Goal: Task Accomplishment & Management: Manage account settings

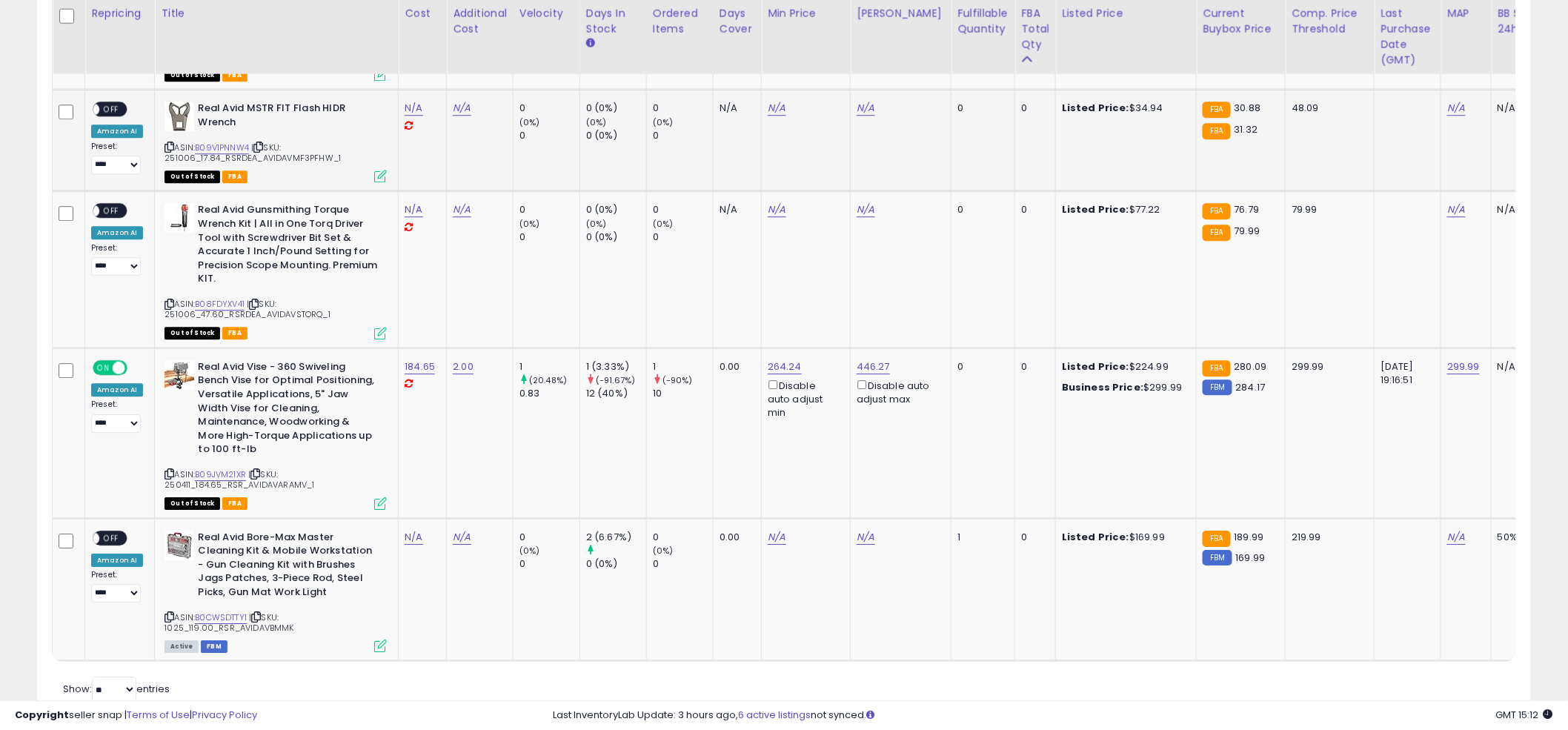
scroll to position [304, 867]
click at [762, 146] on td "N/A" at bounding box center [806, 140] width 89 height 101
click at [764, 292] on td "N/A" at bounding box center [806, 269] width 89 height 156
drag, startPoint x: 299, startPoint y: 468, endPoint x: 243, endPoint y: 470, distance: 56.0
click at [243, 470] on span "| SKU: 250411_184.65_RSR_AVIDAVARAMV_1" at bounding box center [239, 479] width 150 height 22
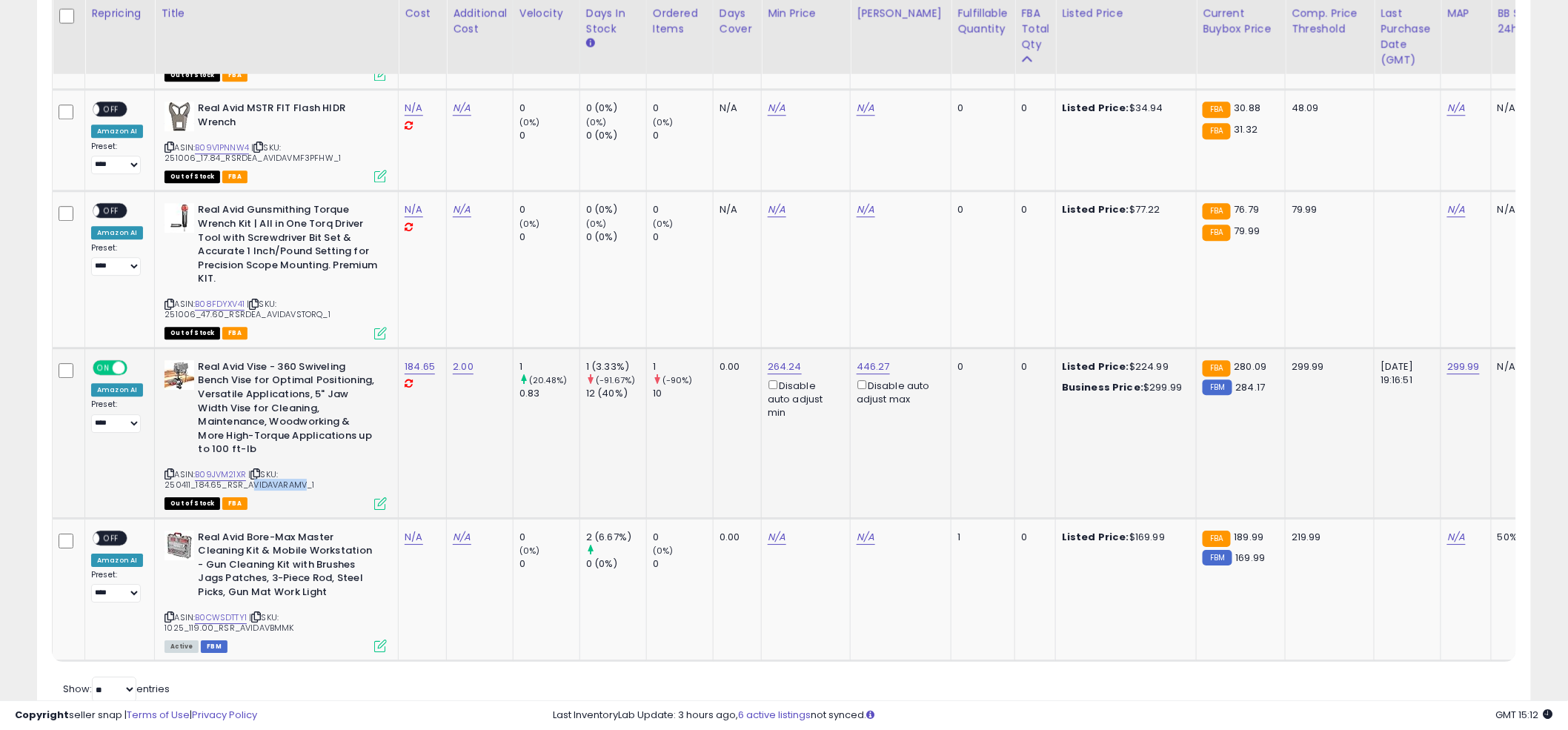
copy span "AVIDAVARAM"
click at [774, 258] on td "N/A" at bounding box center [806, 269] width 89 height 156
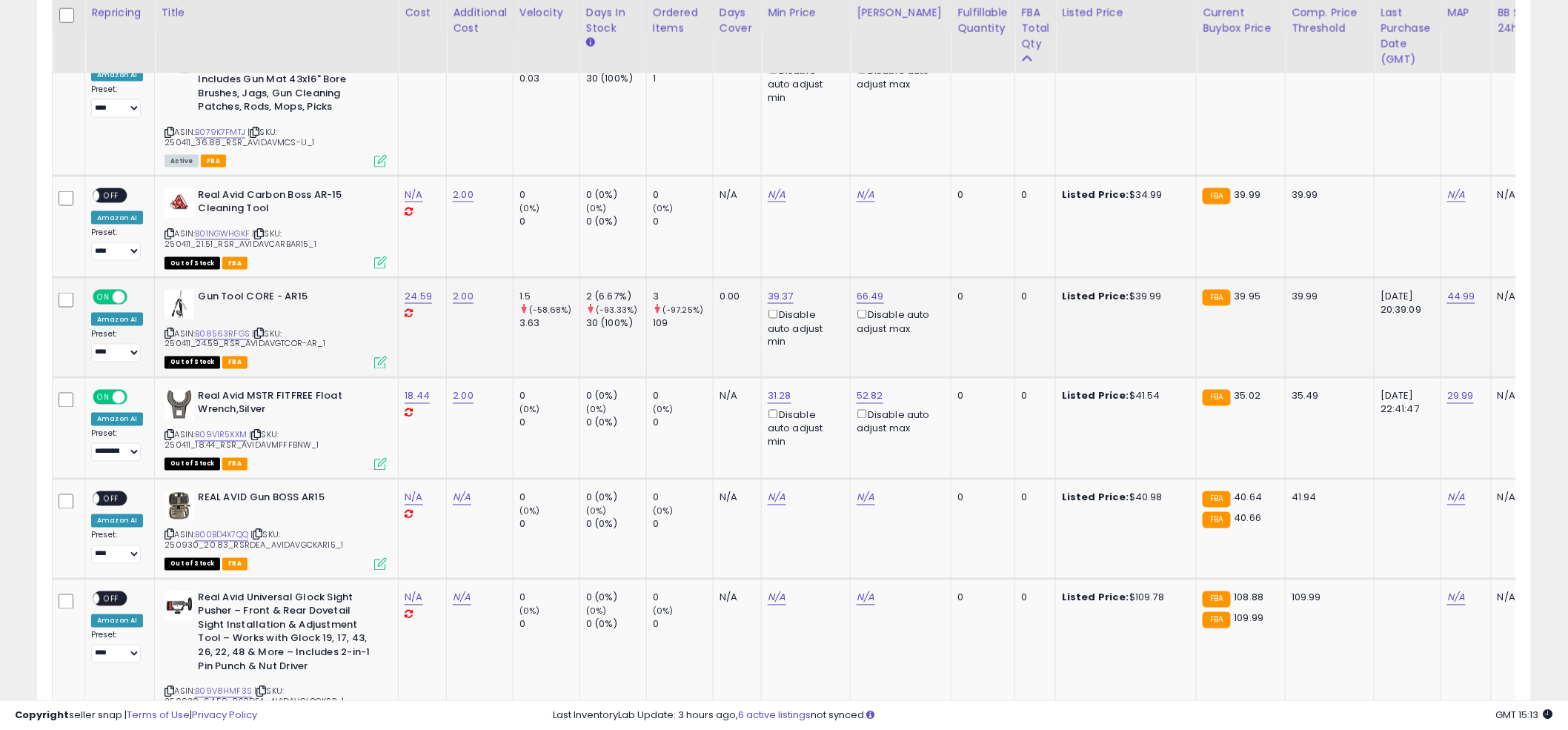
scroll to position [272, 0]
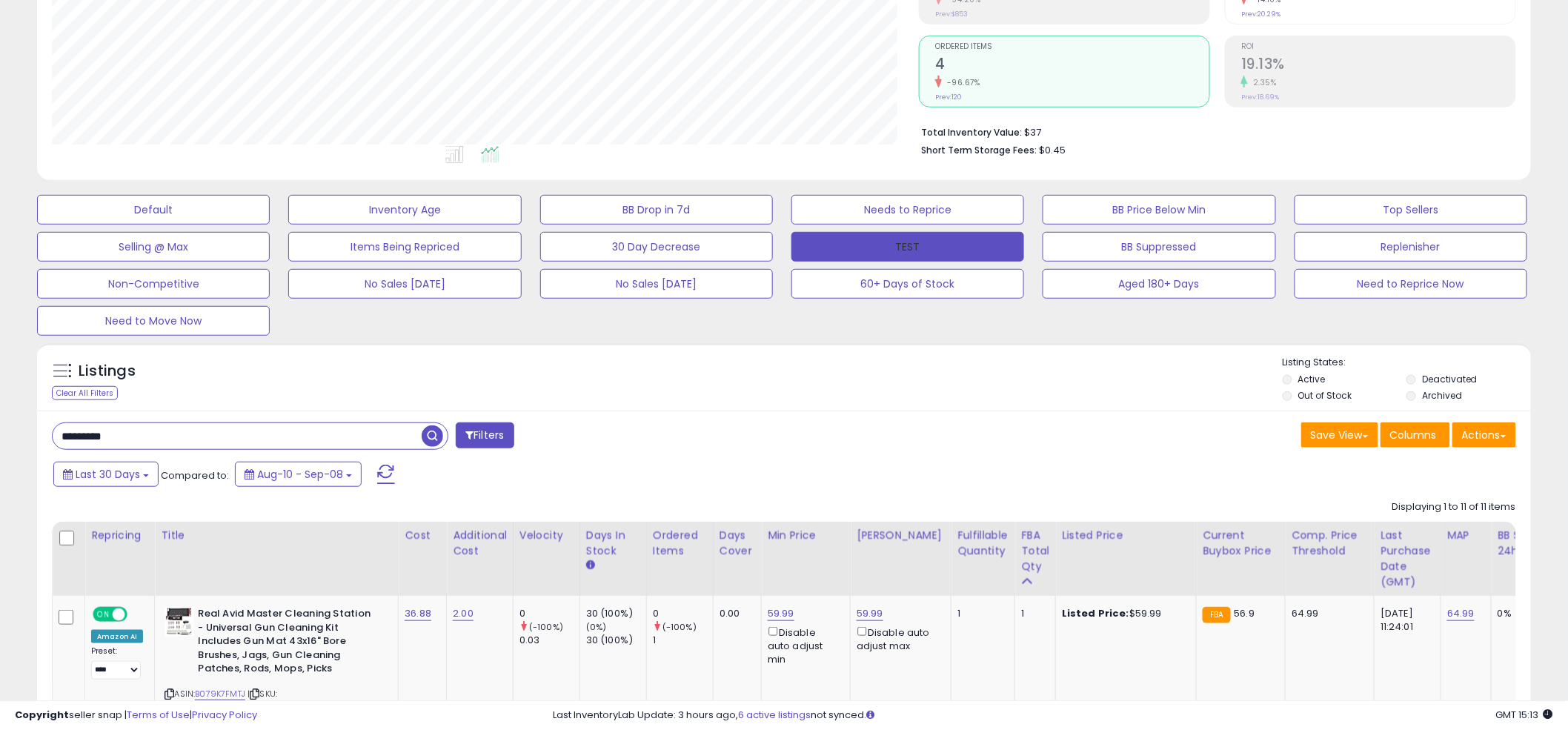
click at [889, 242] on button "TEST" at bounding box center [907, 247] width 233 height 30
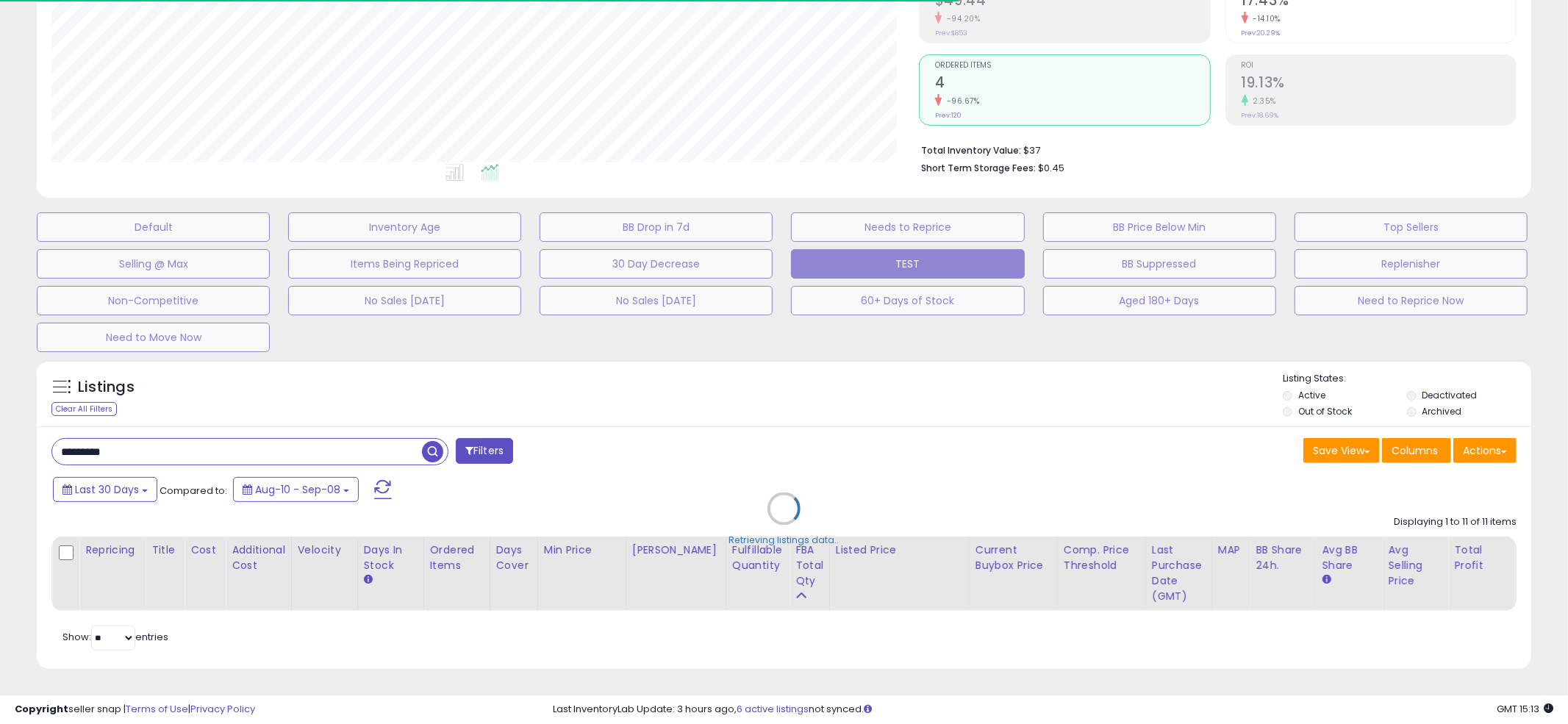
click at [769, 367] on div "Retrieving listings data.." at bounding box center [784, 520] width 1517 height 335
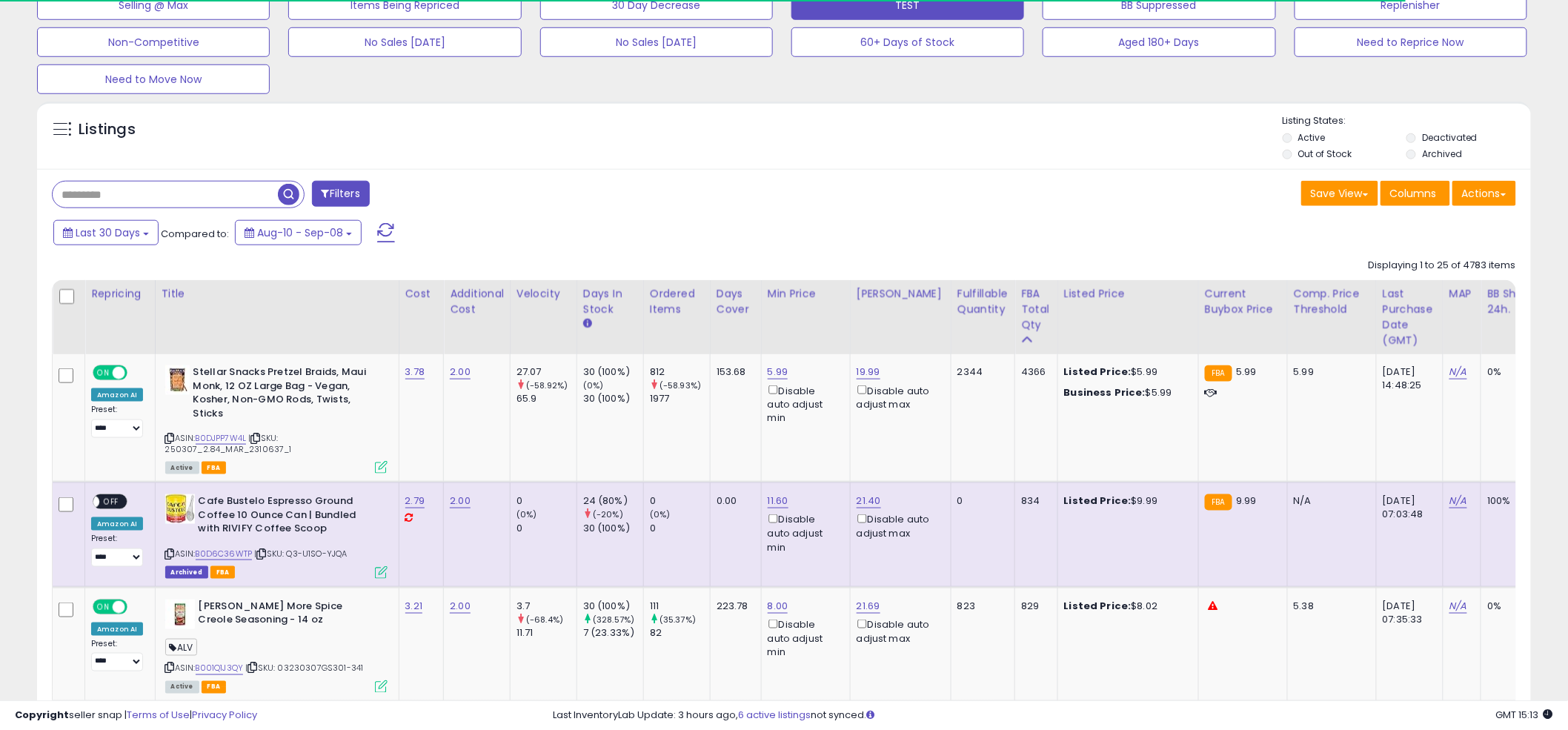
scroll to position [516, 0]
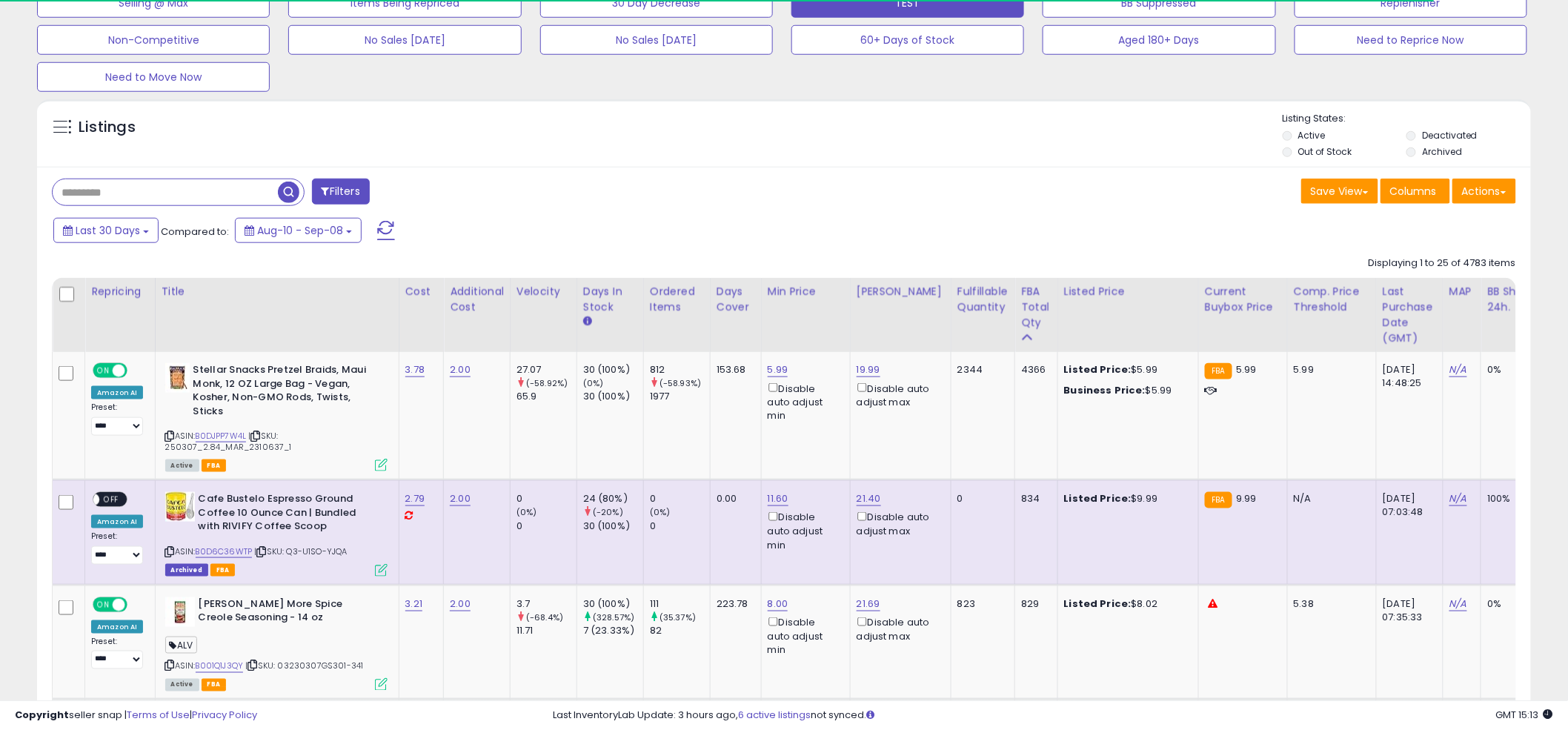
click at [780, 143] on div "Listings" at bounding box center [784, 137] width 1494 height 50
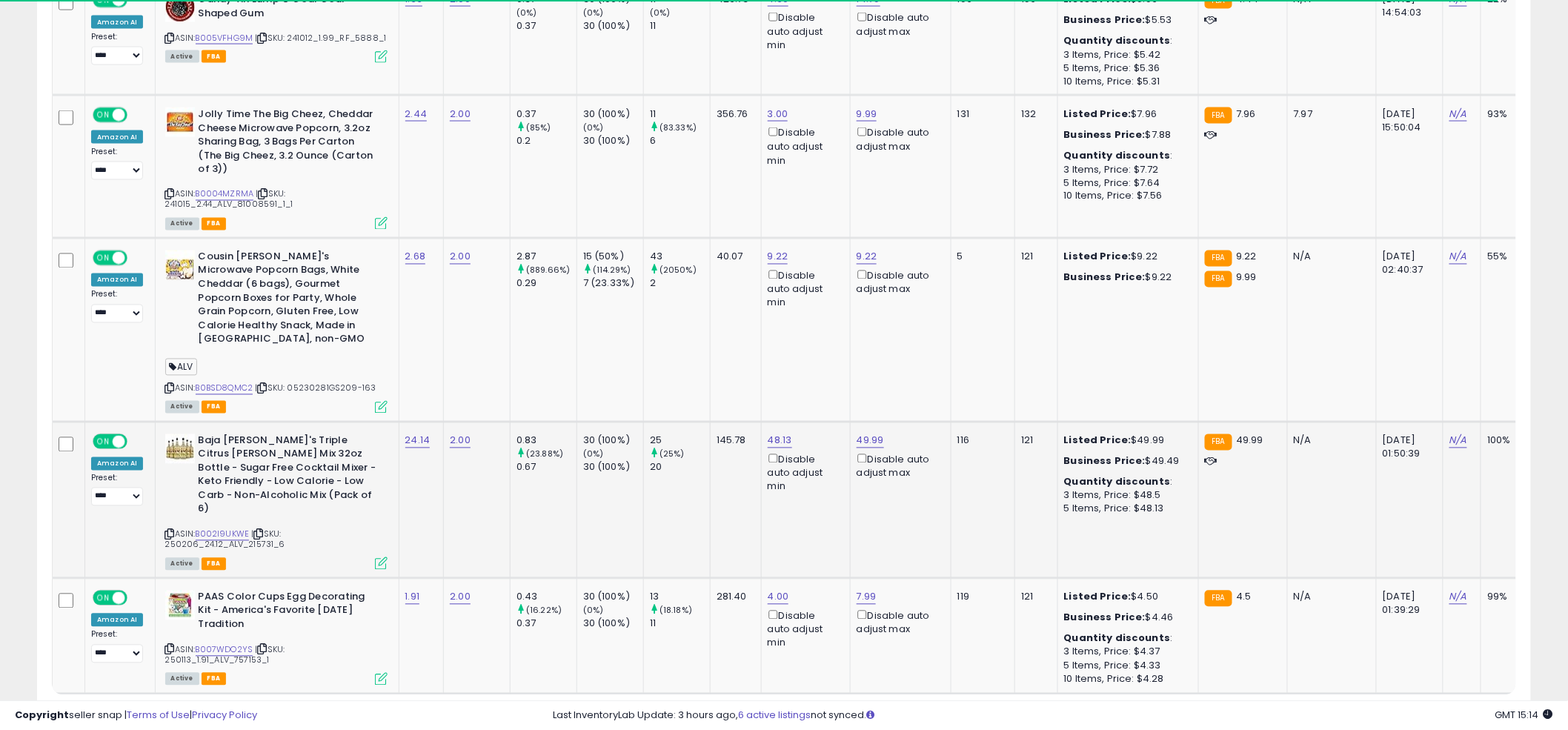
scroll to position [3380, 0]
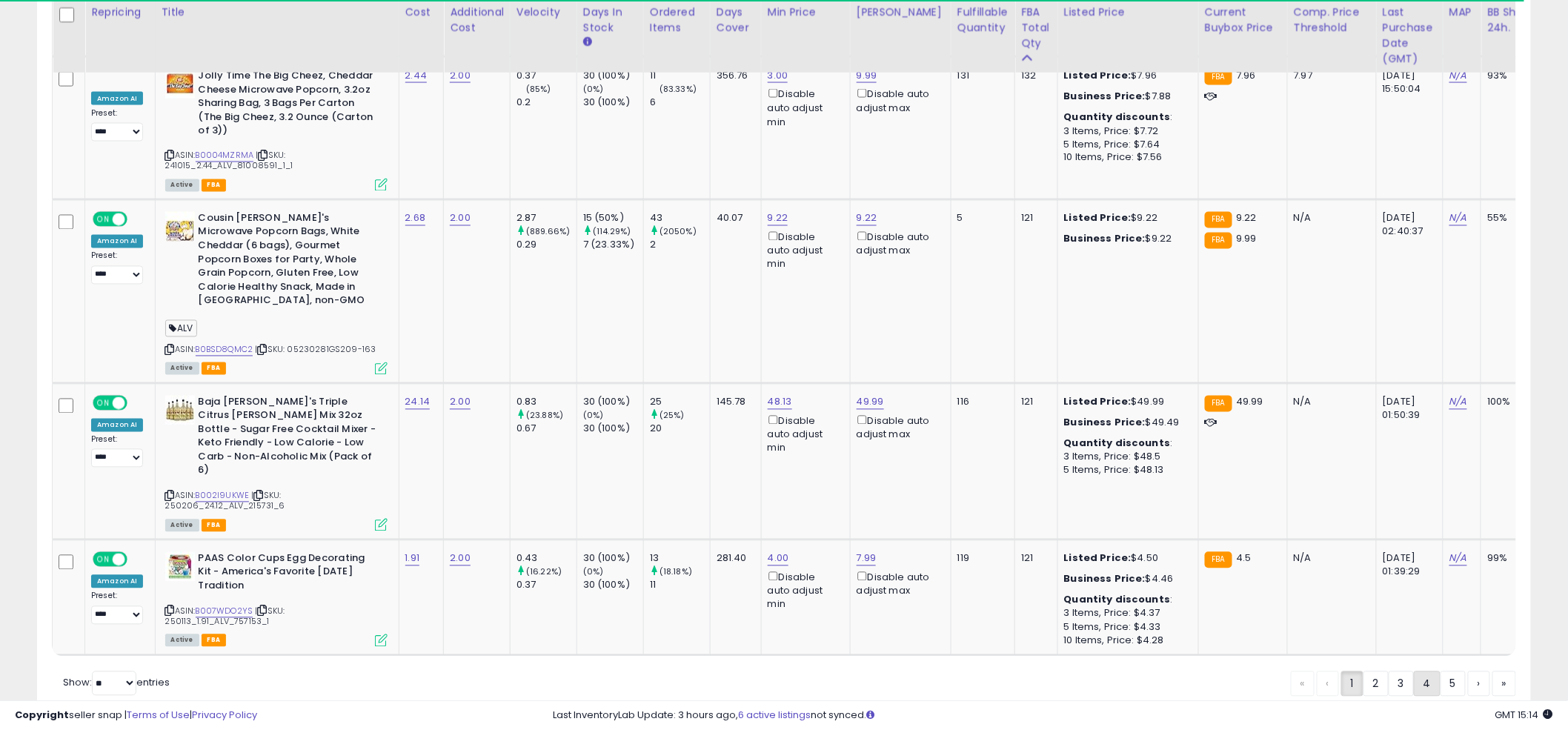
click at [1425, 672] on link "4" at bounding box center [1427, 684] width 27 height 25
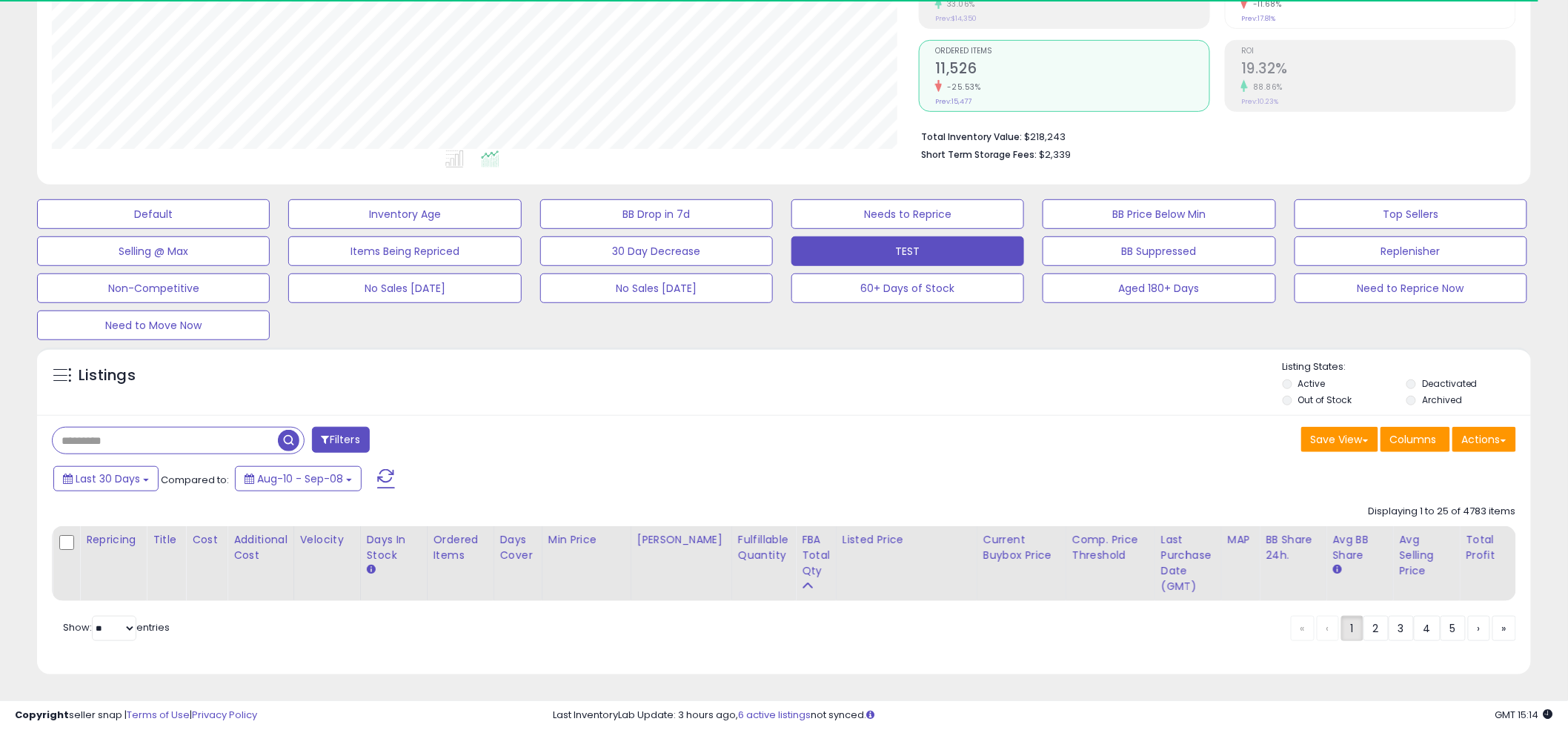
scroll to position [304, 867]
click at [765, 347] on div "Listings Active" at bounding box center [784, 381] width 1494 height 68
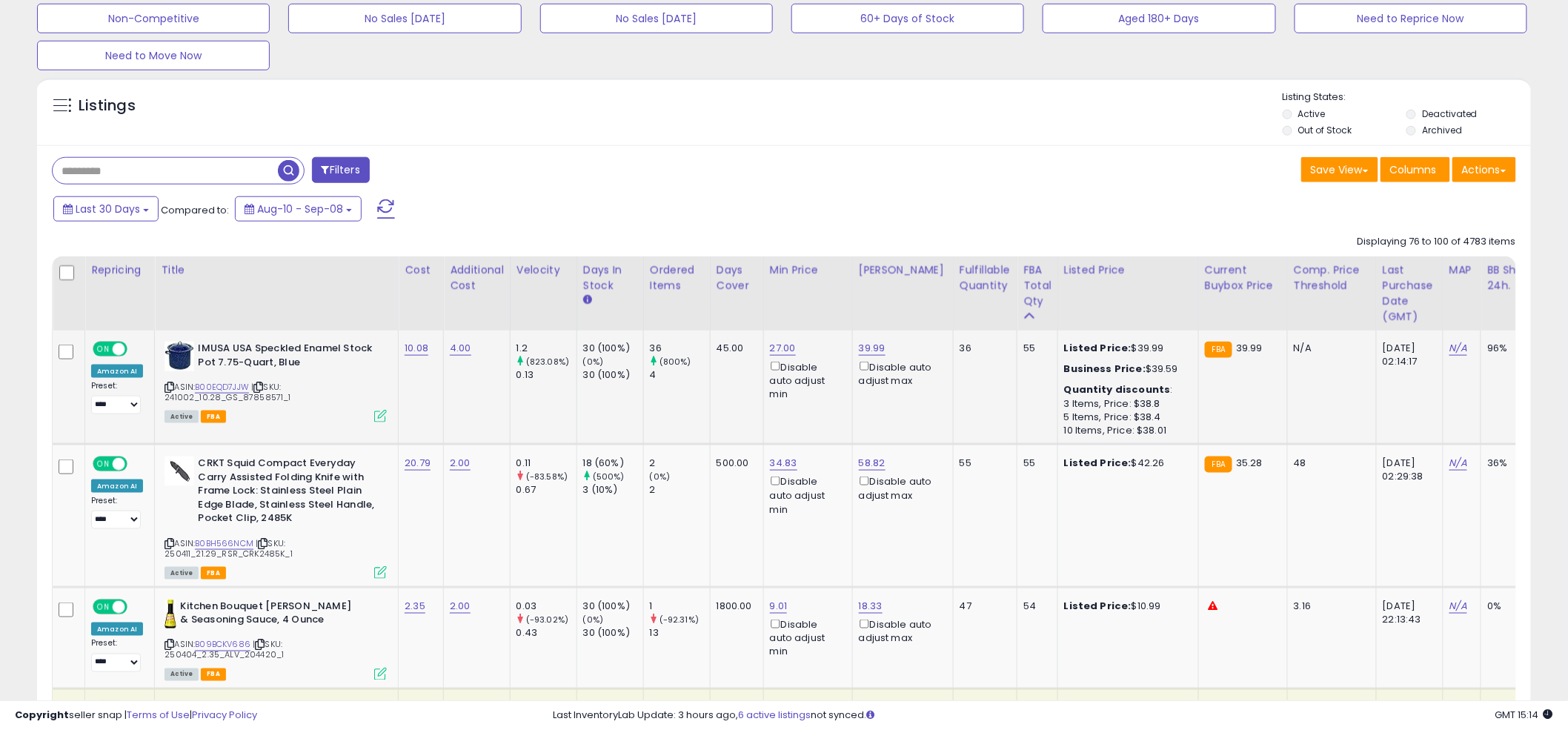
scroll to position [537, 0]
click at [204, 383] on link "B00EQD7JJW" at bounding box center [222, 388] width 54 height 13
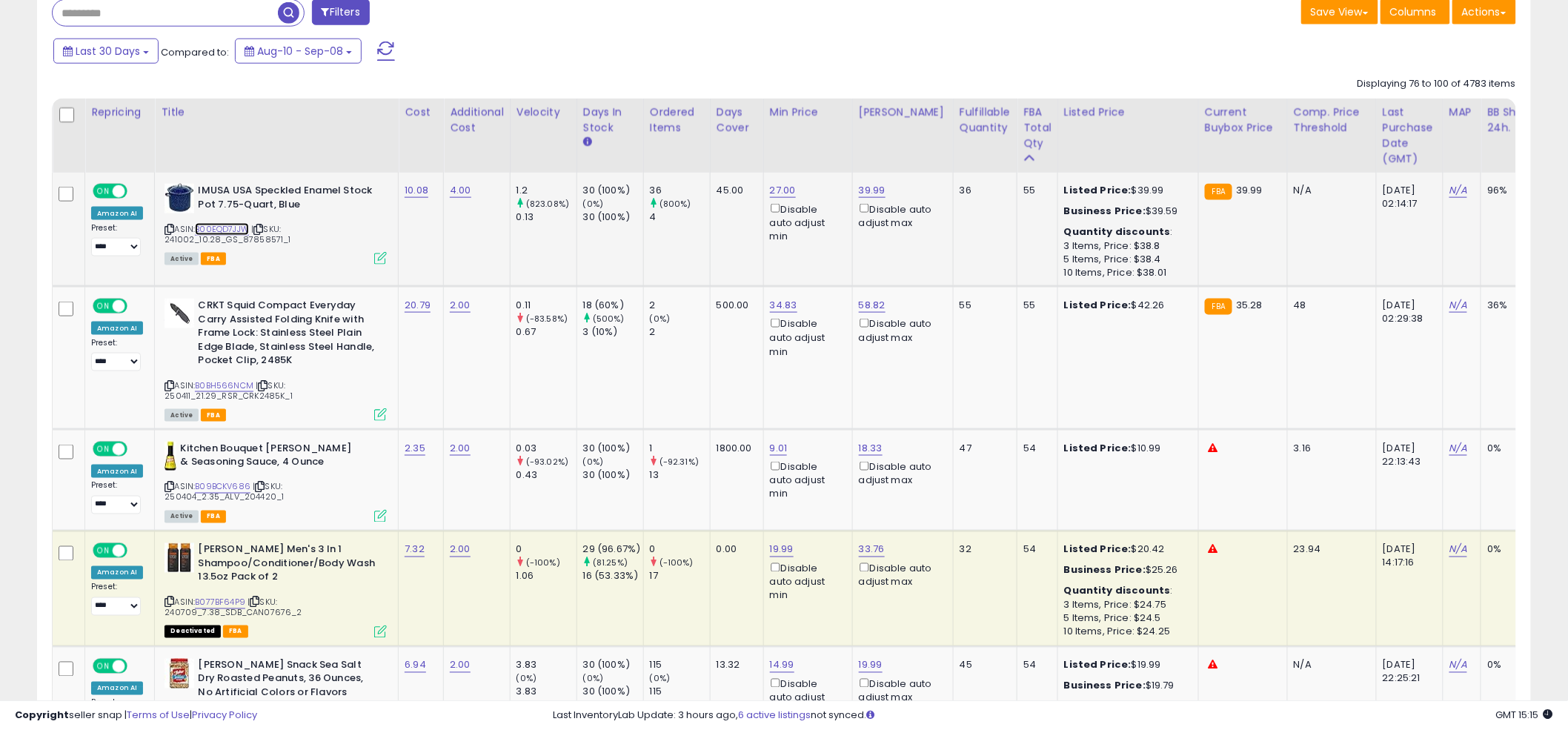
scroll to position [705, 0]
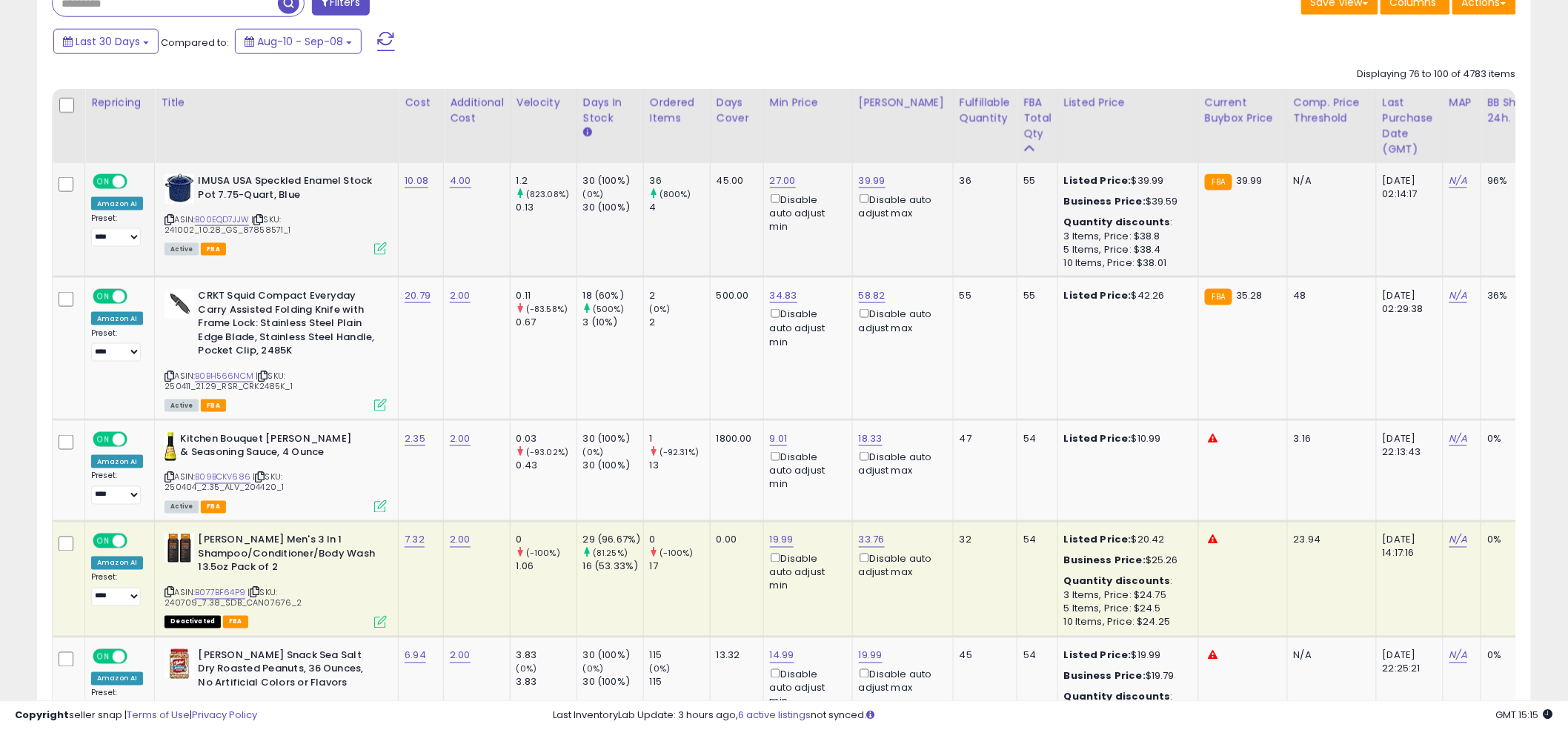
click at [757, 254] on td "45.00" at bounding box center [737, 220] width 53 height 114
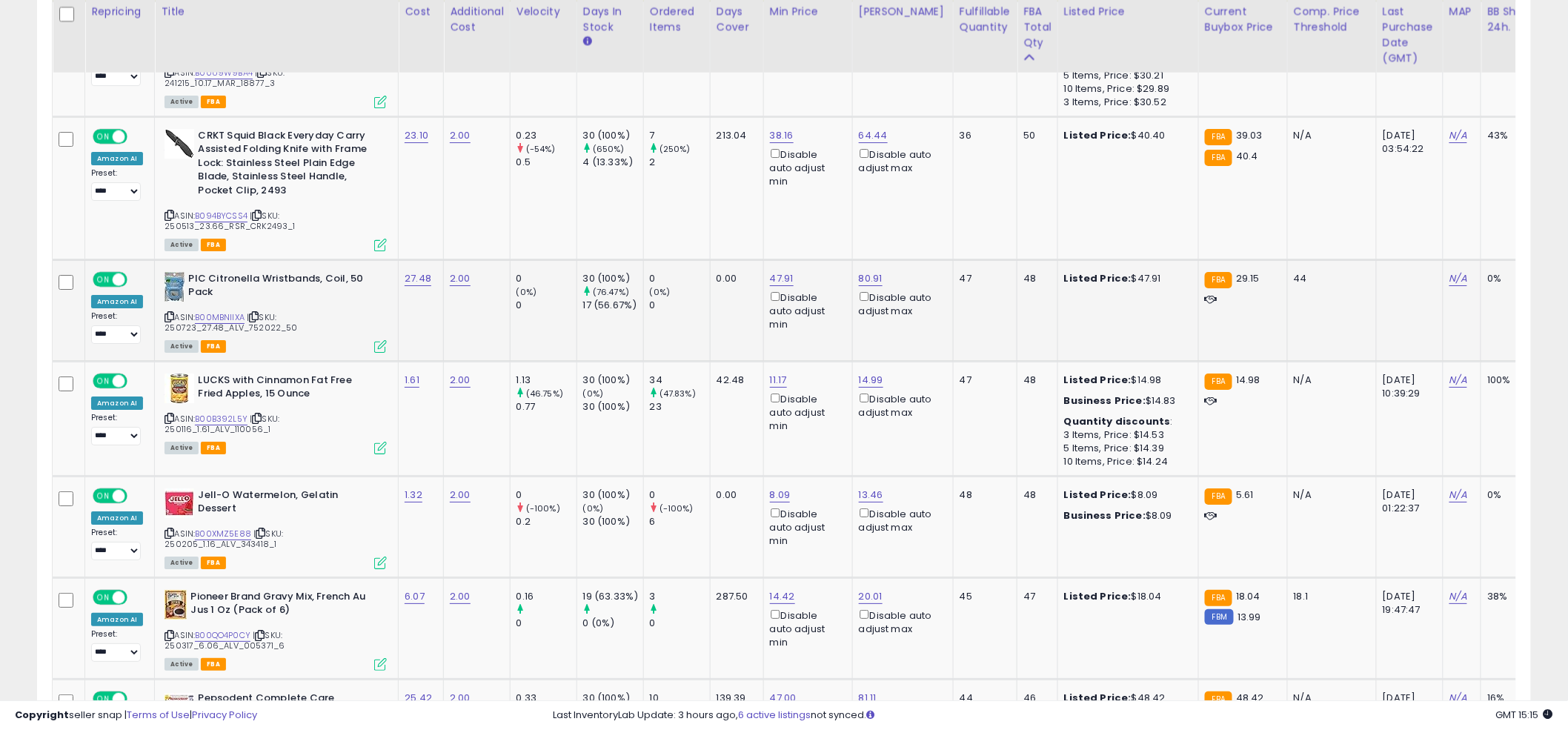
scroll to position [2060, 0]
click at [784, 272] on link "47.91" at bounding box center [782, 277] width 24 height 15
drag, startPoint x: 738, startPoint y: 229, endPoint x: 645, endPoint y: 222, distance: 93.3
click at [645, 226] on tbody "**********" at bounding box center [1110, 295] width 2115 height 2976
type input "*****"
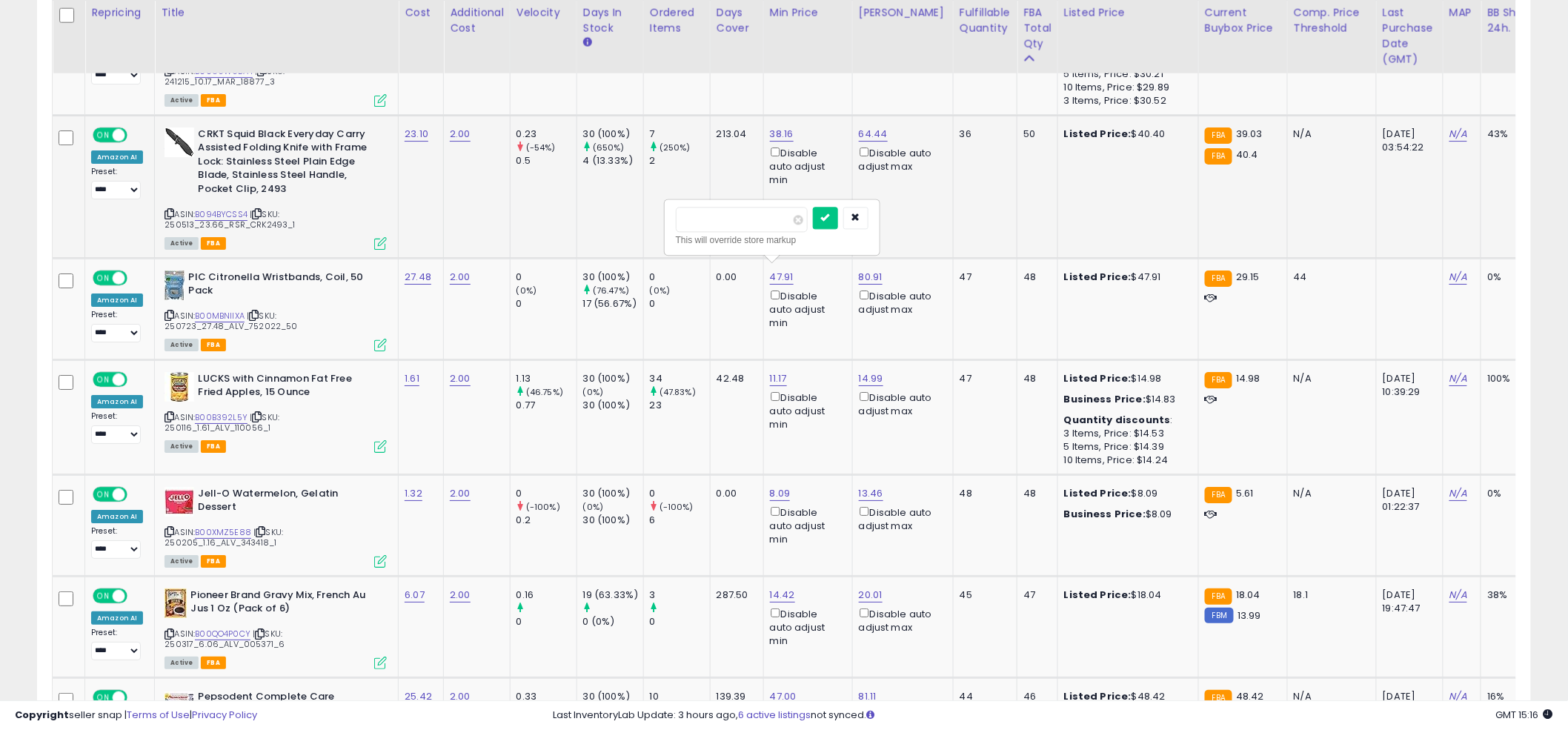
click button "submit" at bounding box center [826, 218] width 25 height 22
click at [840, 218] on td "38.16 Disable auto adjust min" at bounding box center [808, 186] width 89 height 143
click at [780, 218] on td "38.16 Disable auto adjust min" at bounding box center [808, 186] width 89 height 143
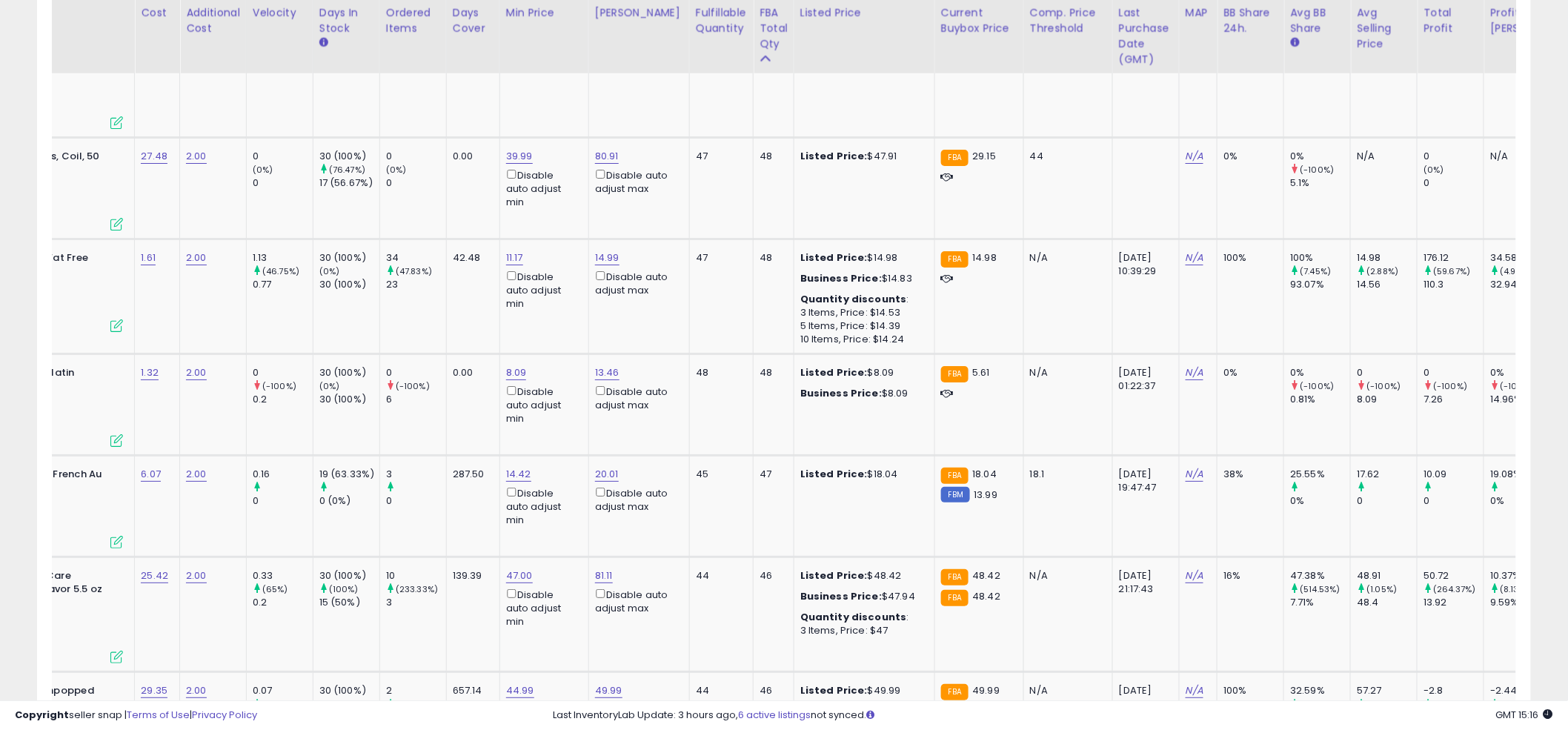
scroll to position [0, 0]
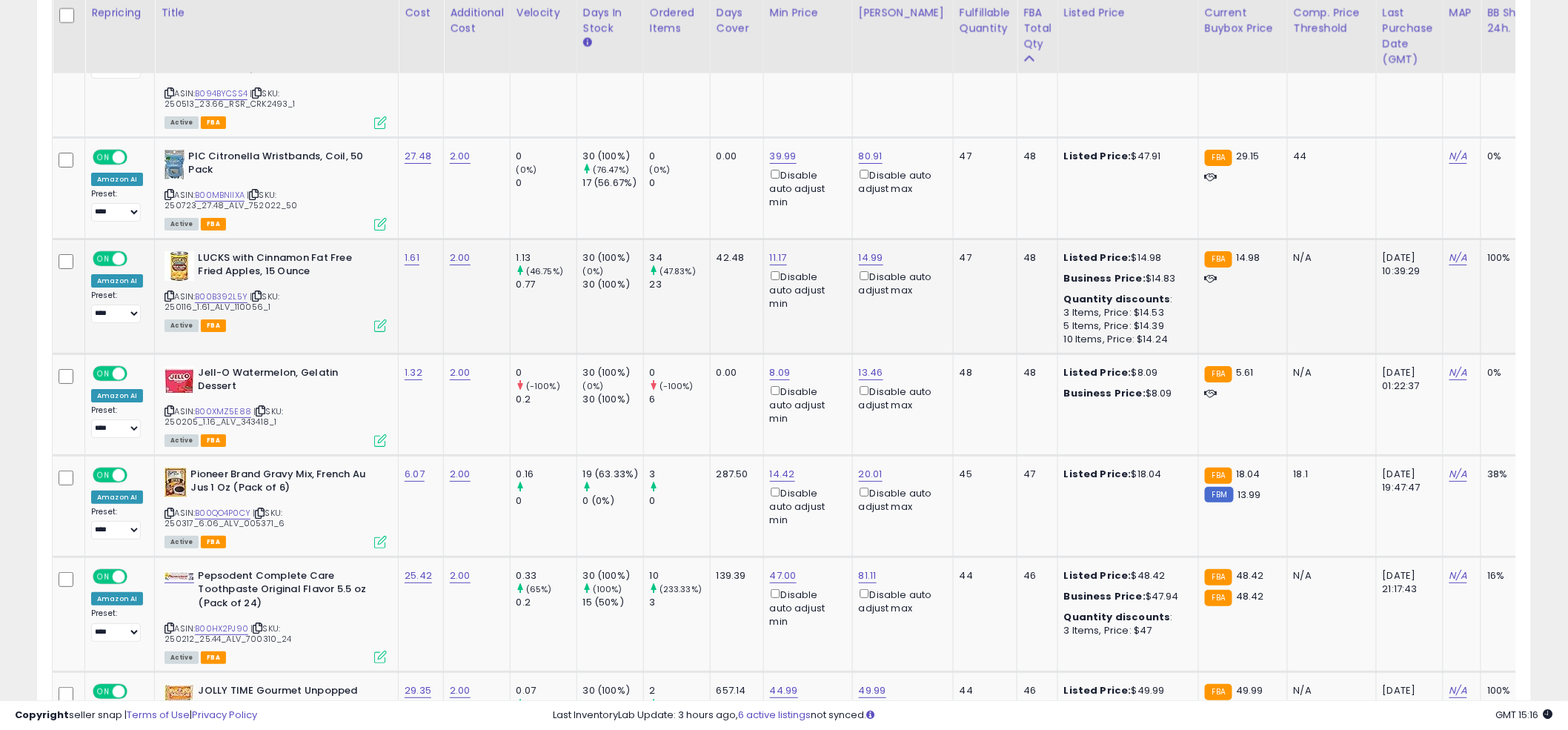
click at [774, 314] on td "11.17 Disable auto adjust min" at bounding box center [808, 296] width 89 height 115
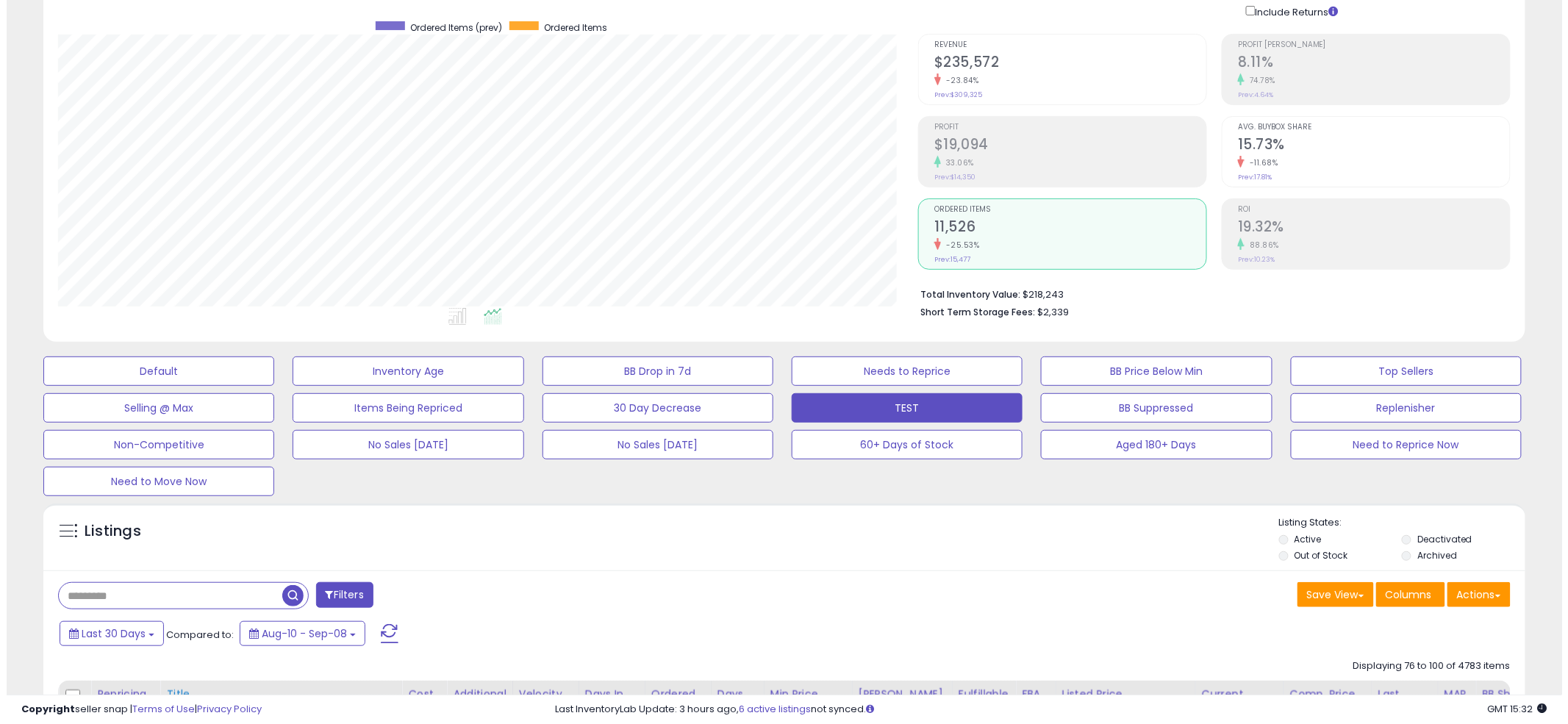
scroll to position [178, 0]
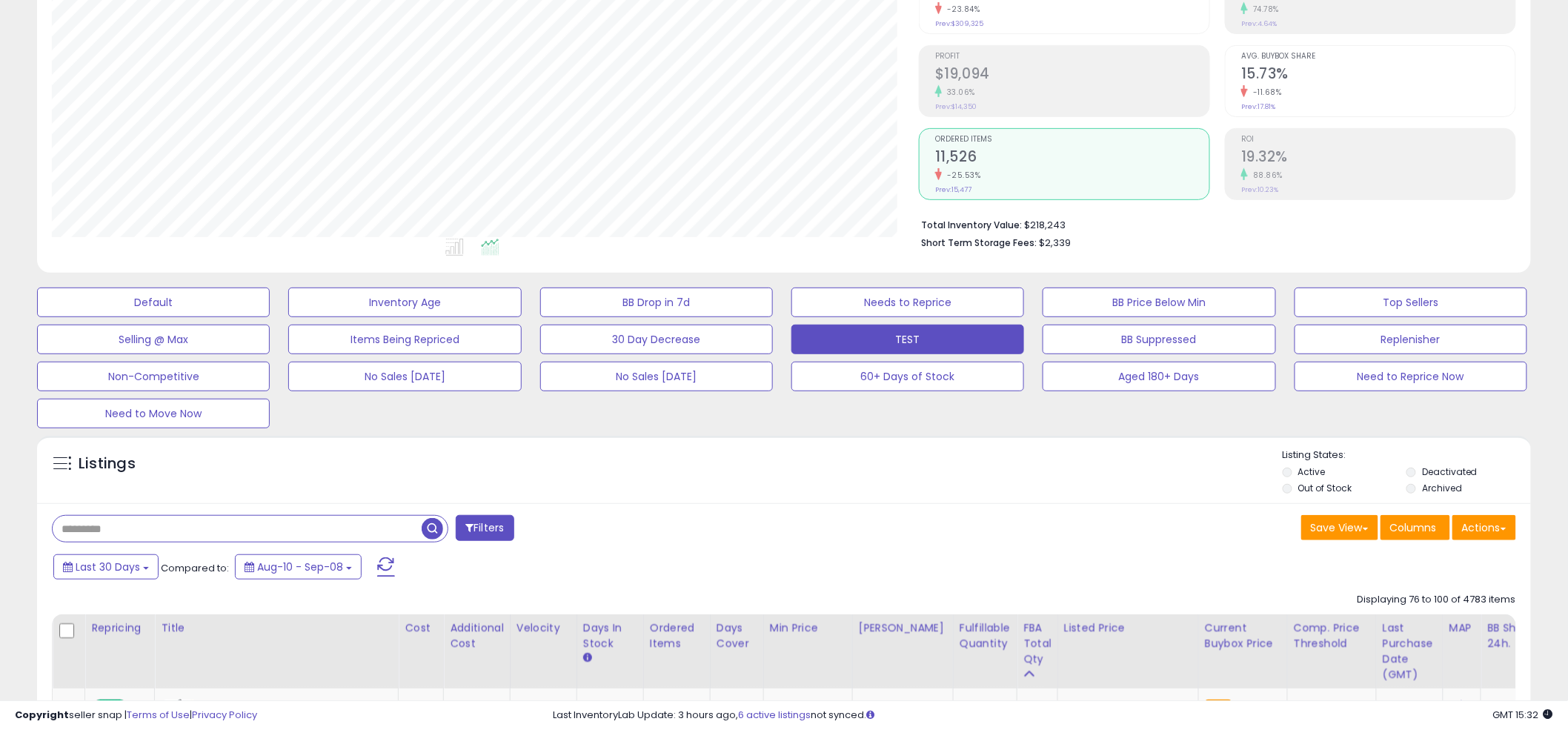
paste input "**********"
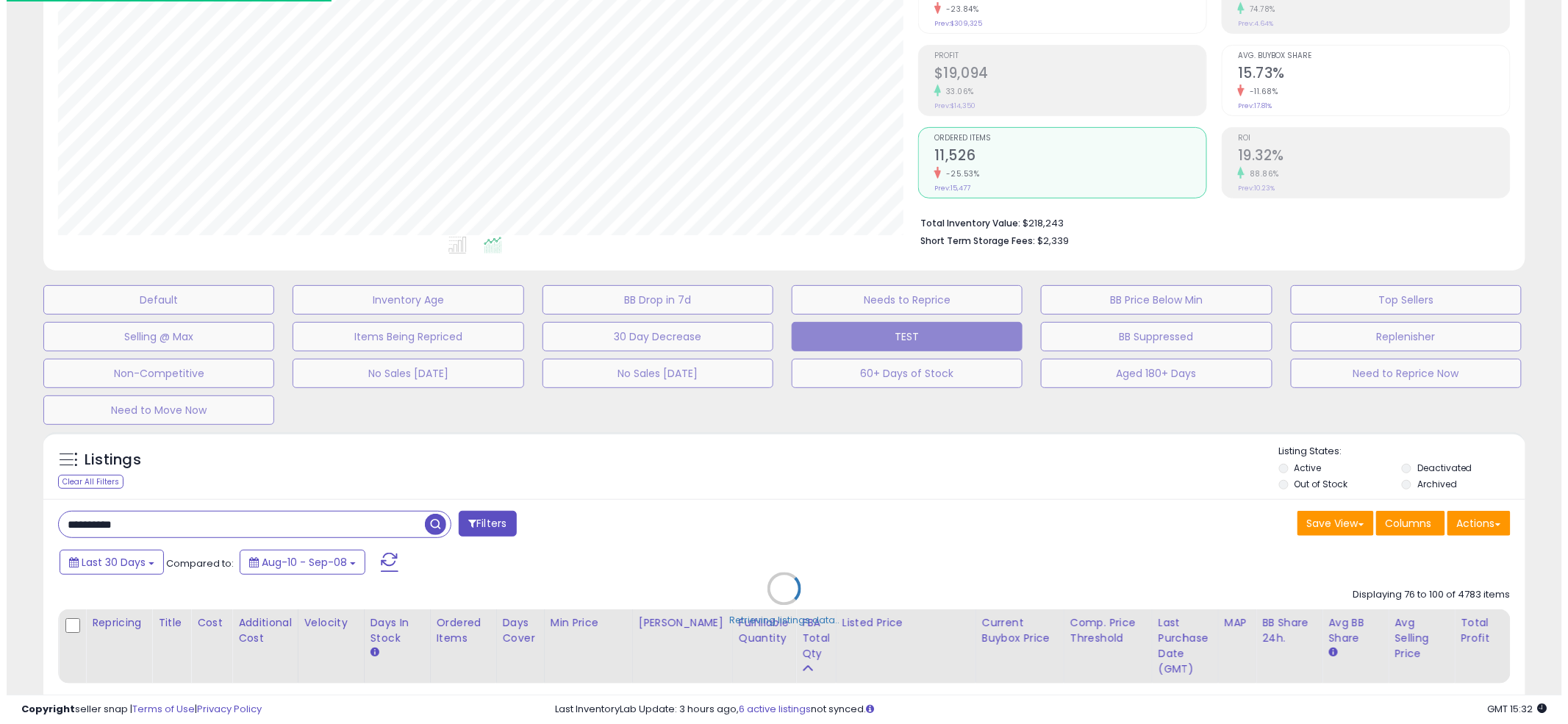
scroll to position [734841, 734267]
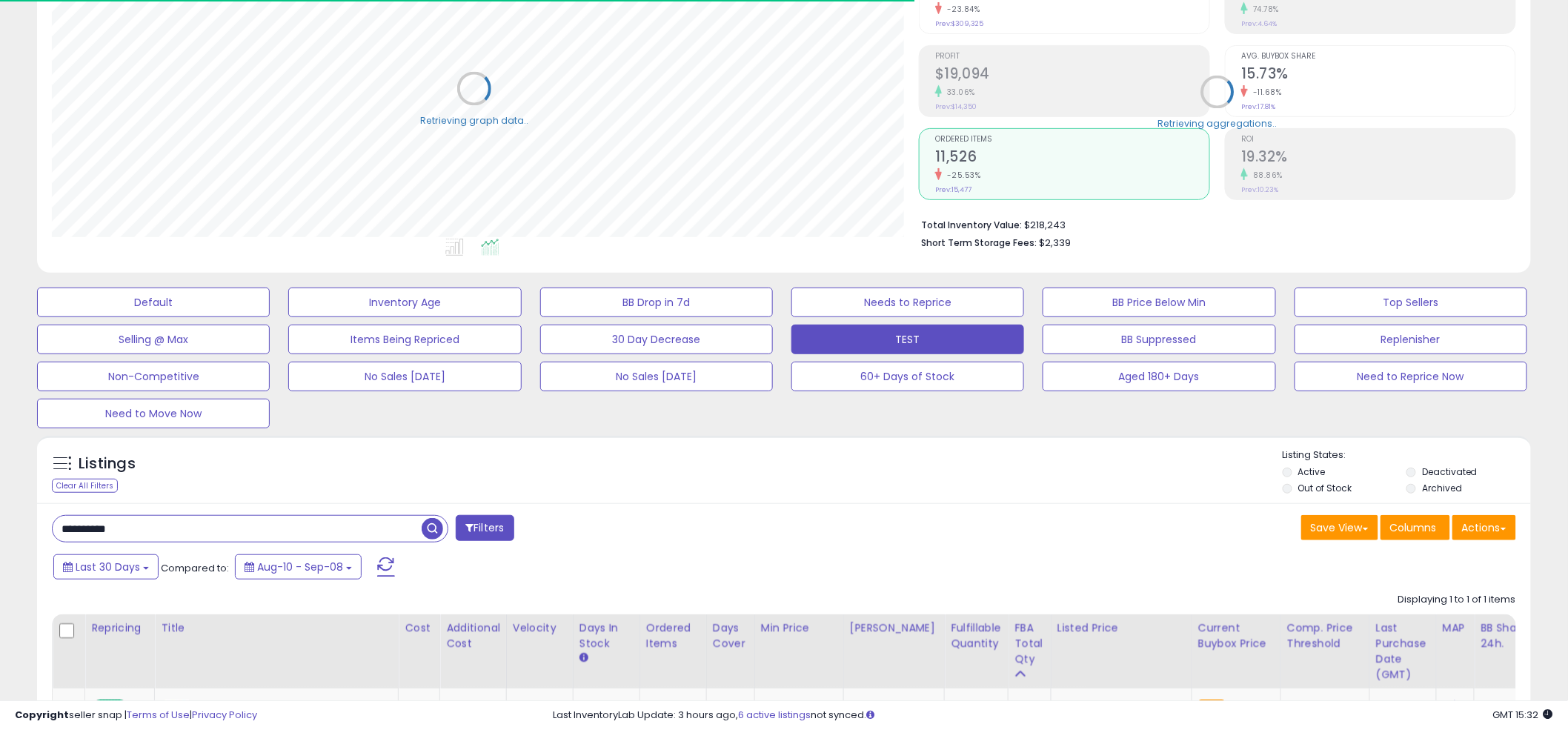
click at [778, 442] on div "Listings Clear All Filters Active" at bounding box center [784, 656] width 1494 height 441
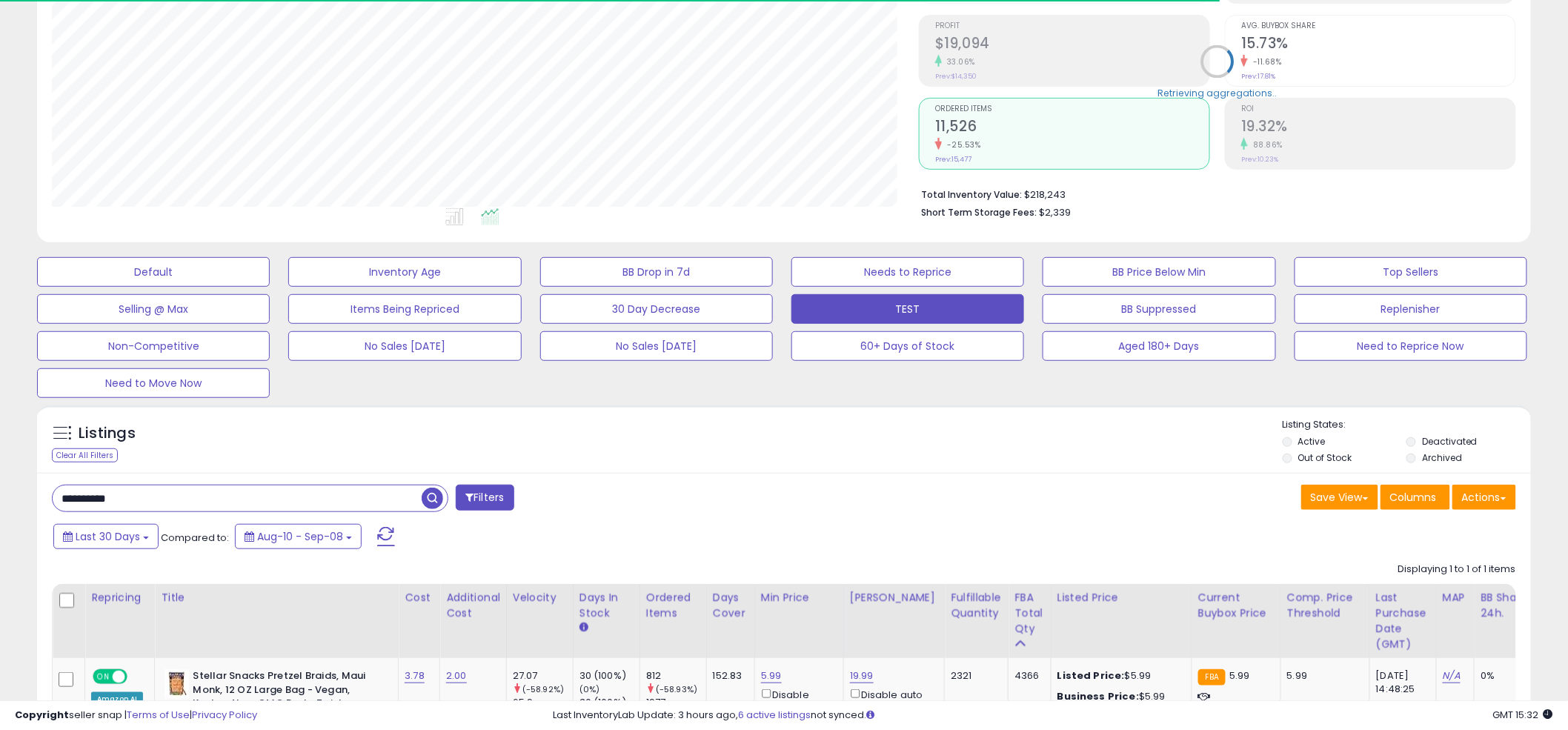
scroll to position [304, 867]
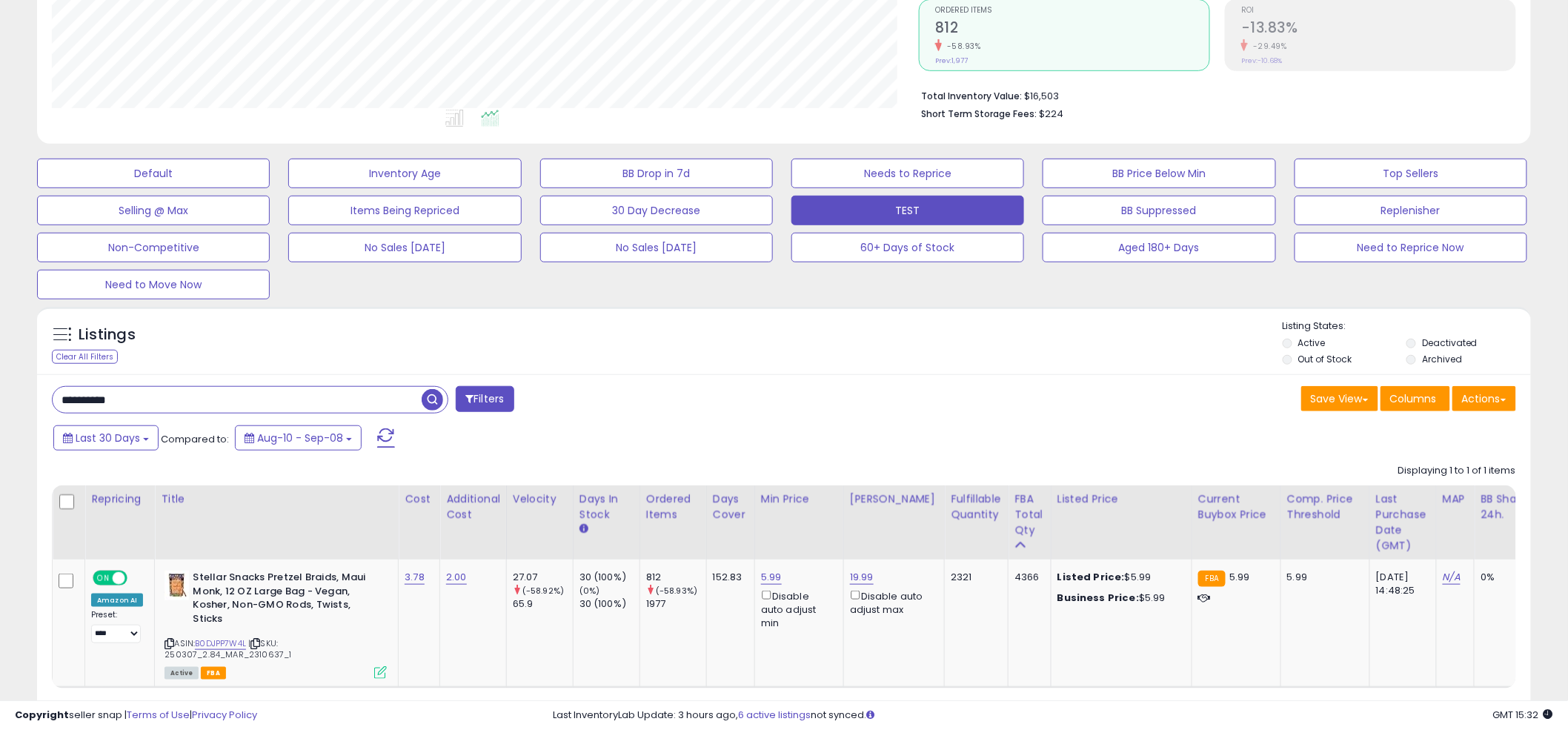
click at [771, 339] on div "Listings Clear All Filters Listing States:" at bounding box center [784, 345] width 1494 height 50
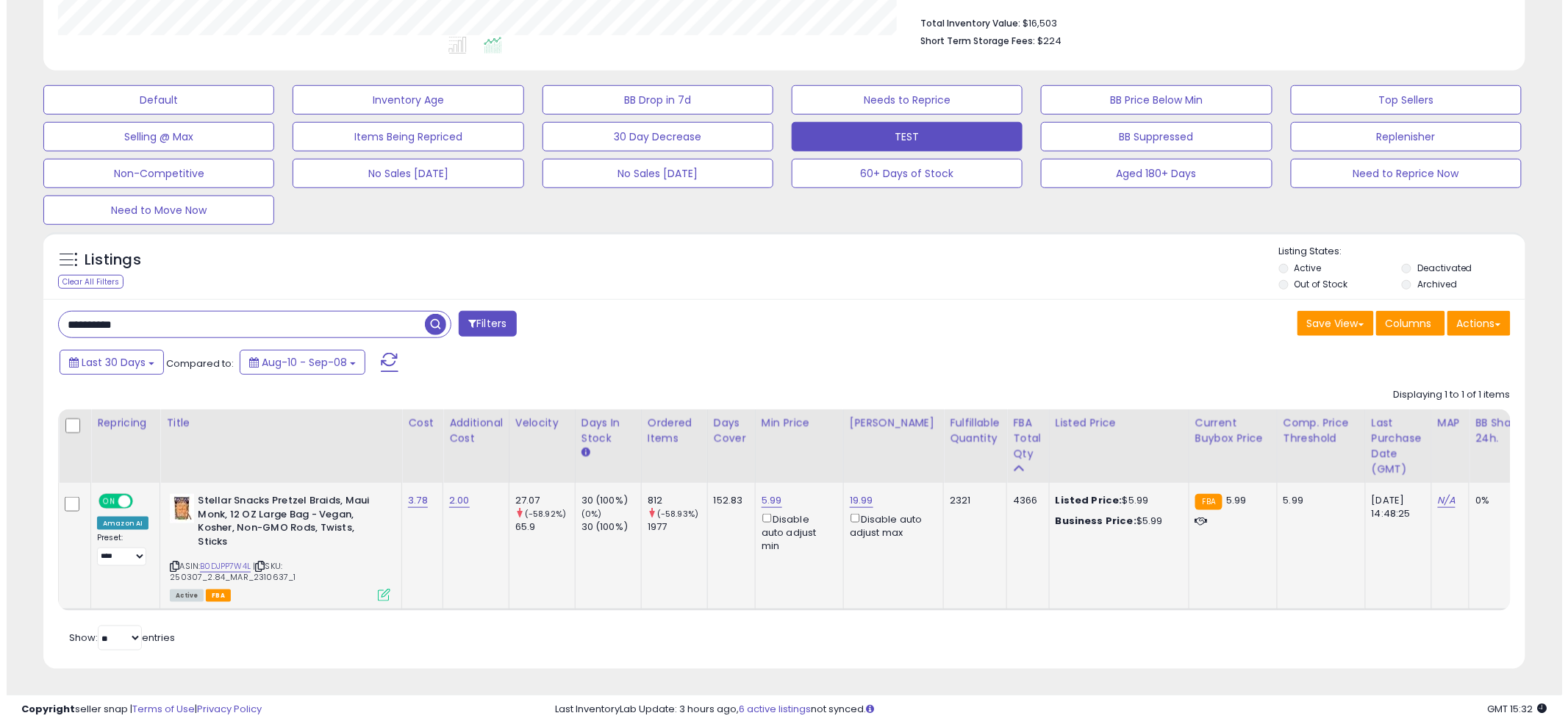
scroll to position [390, 0]
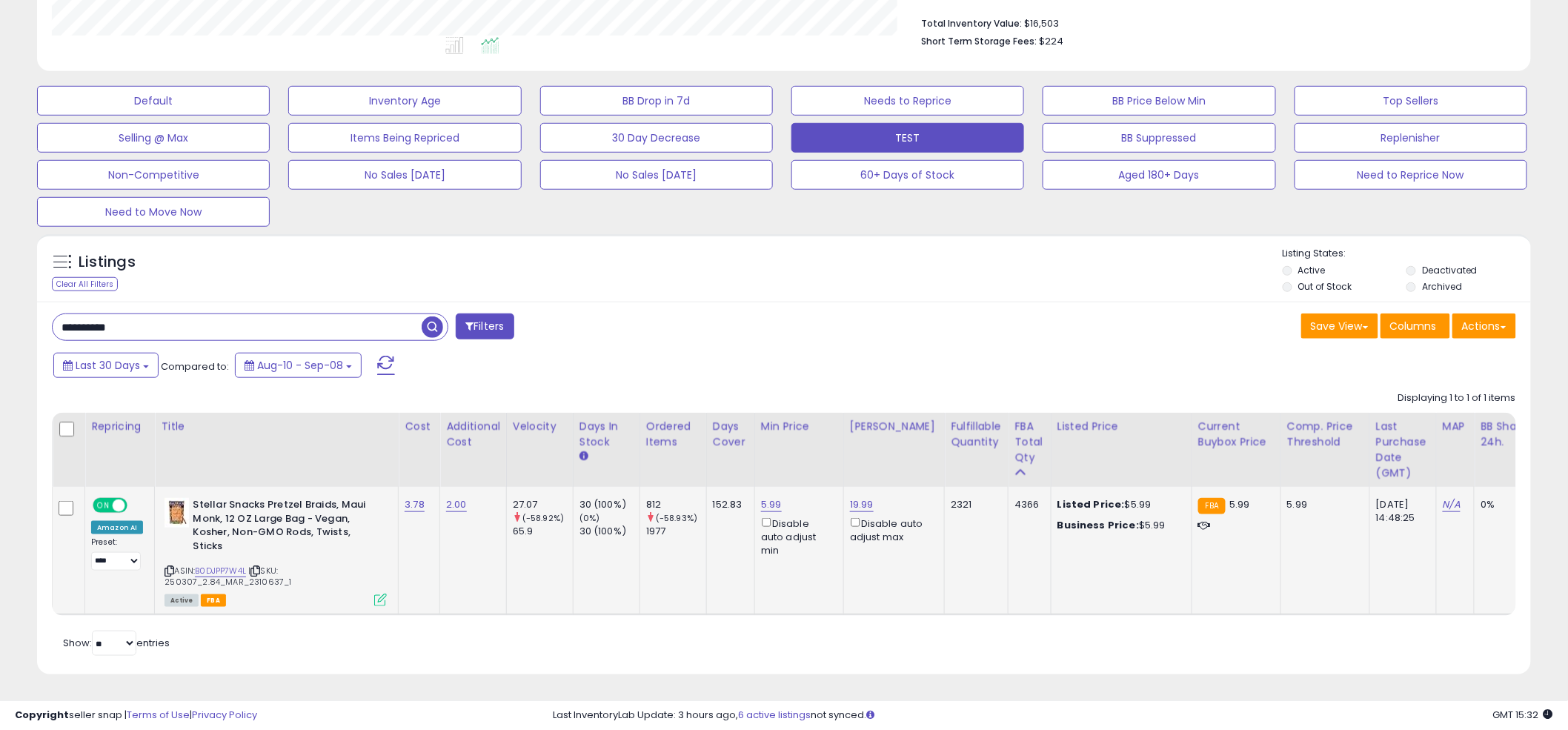
click at [379, 594] on icon at bounding box center [380, 600] width 13 height 13
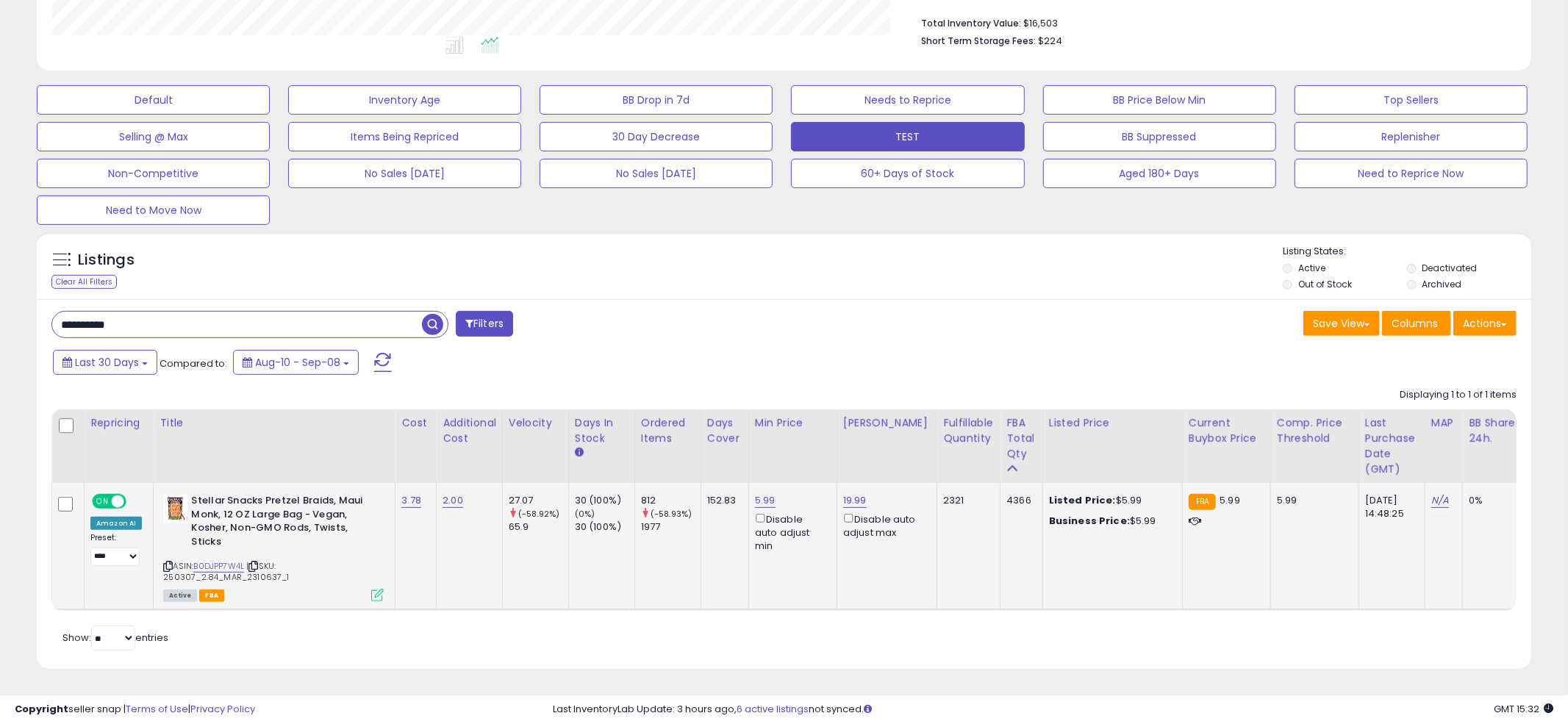
scroll to position [302, 868]
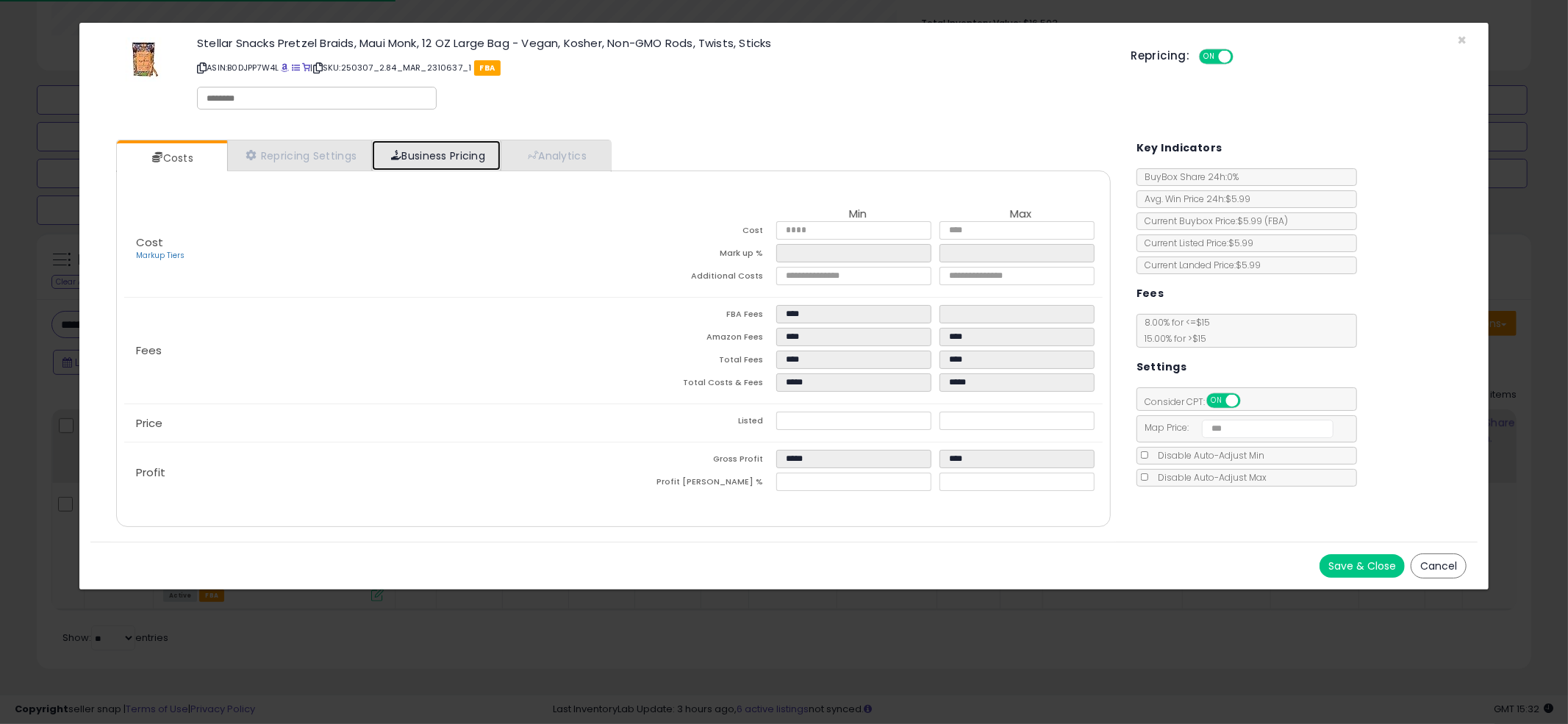
click at [401, 166] on link "Business Pricing" at bounding box center [436, 155] width 129 height 30
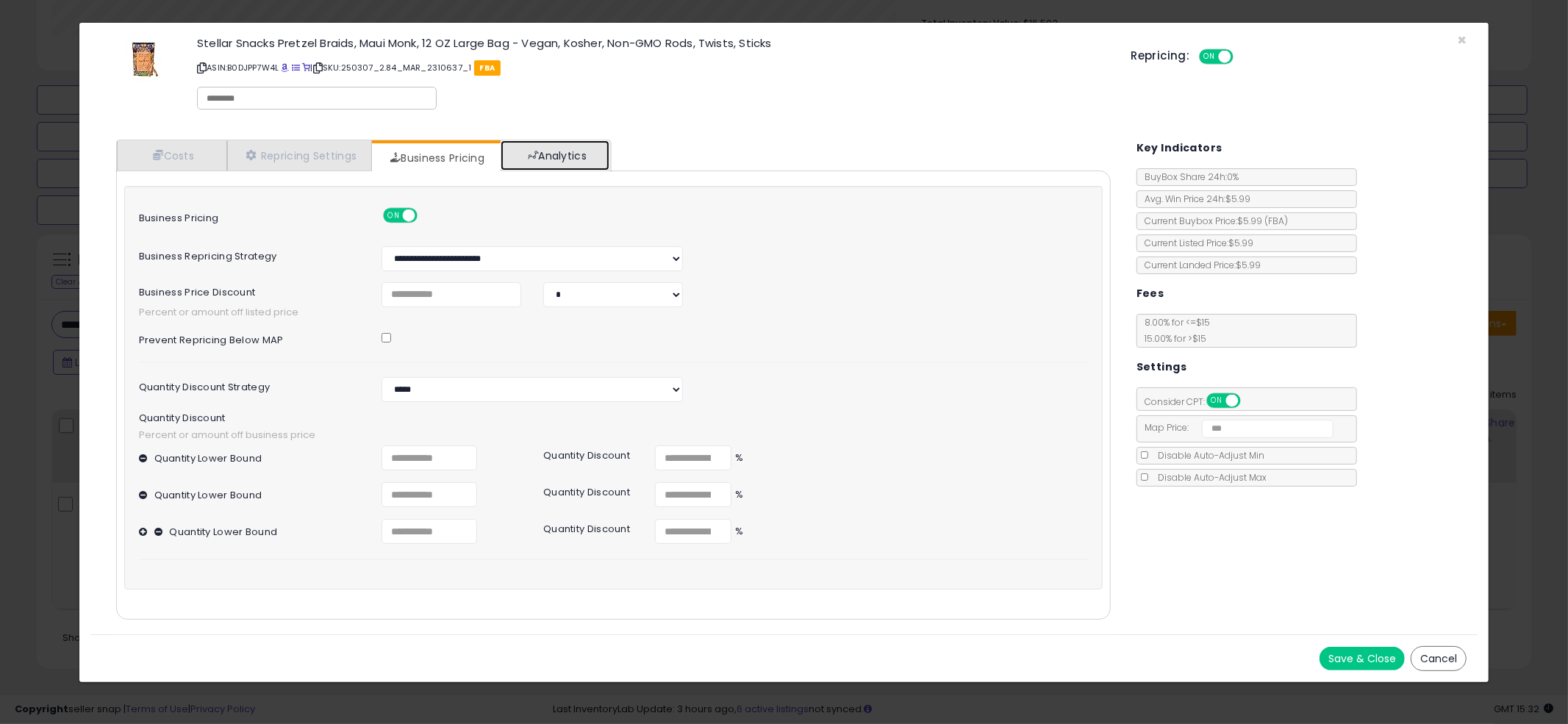
click at [569, 161] on link "Analytics" at bounding box center [555, 155] width 109 height 30
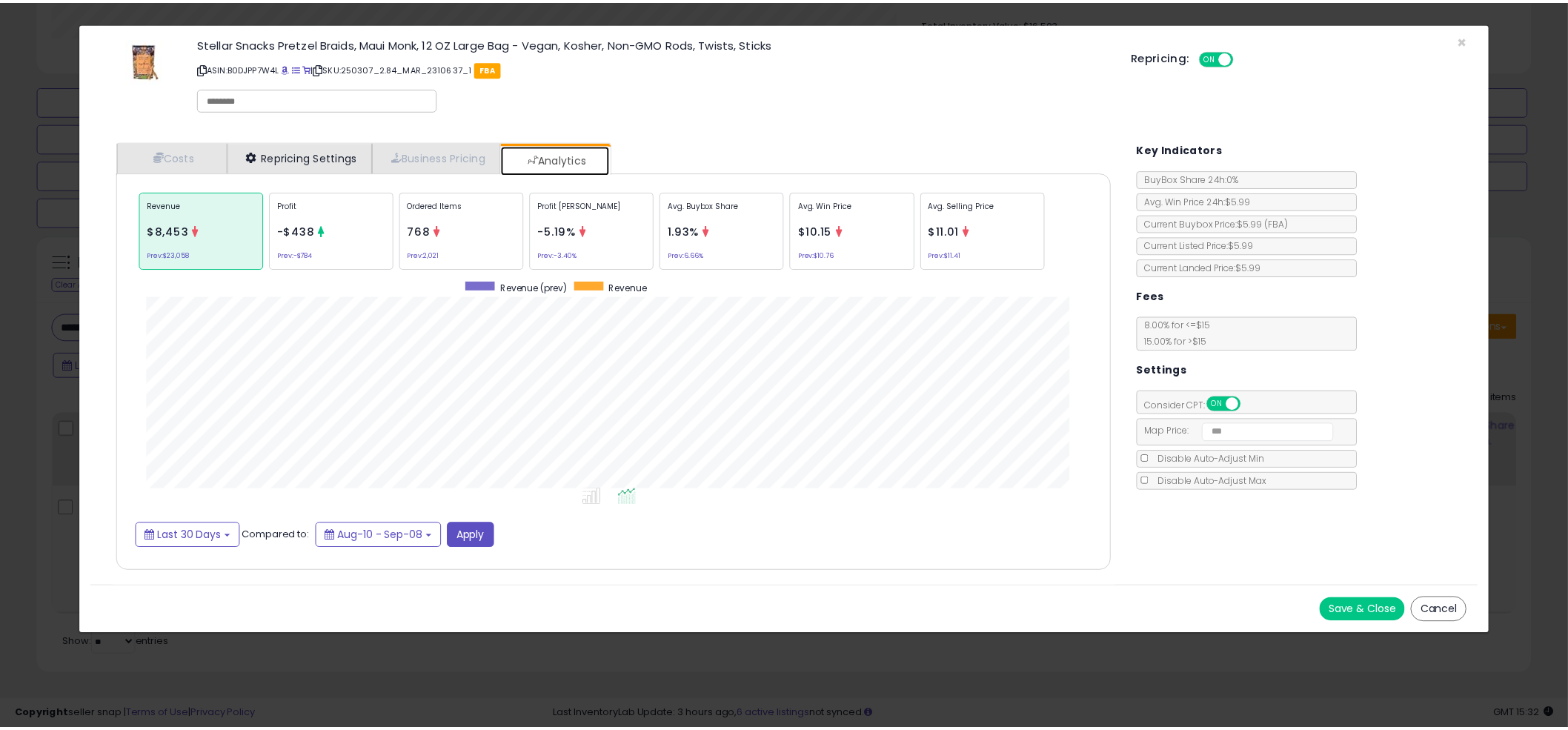
scroll to position [455, 1032]
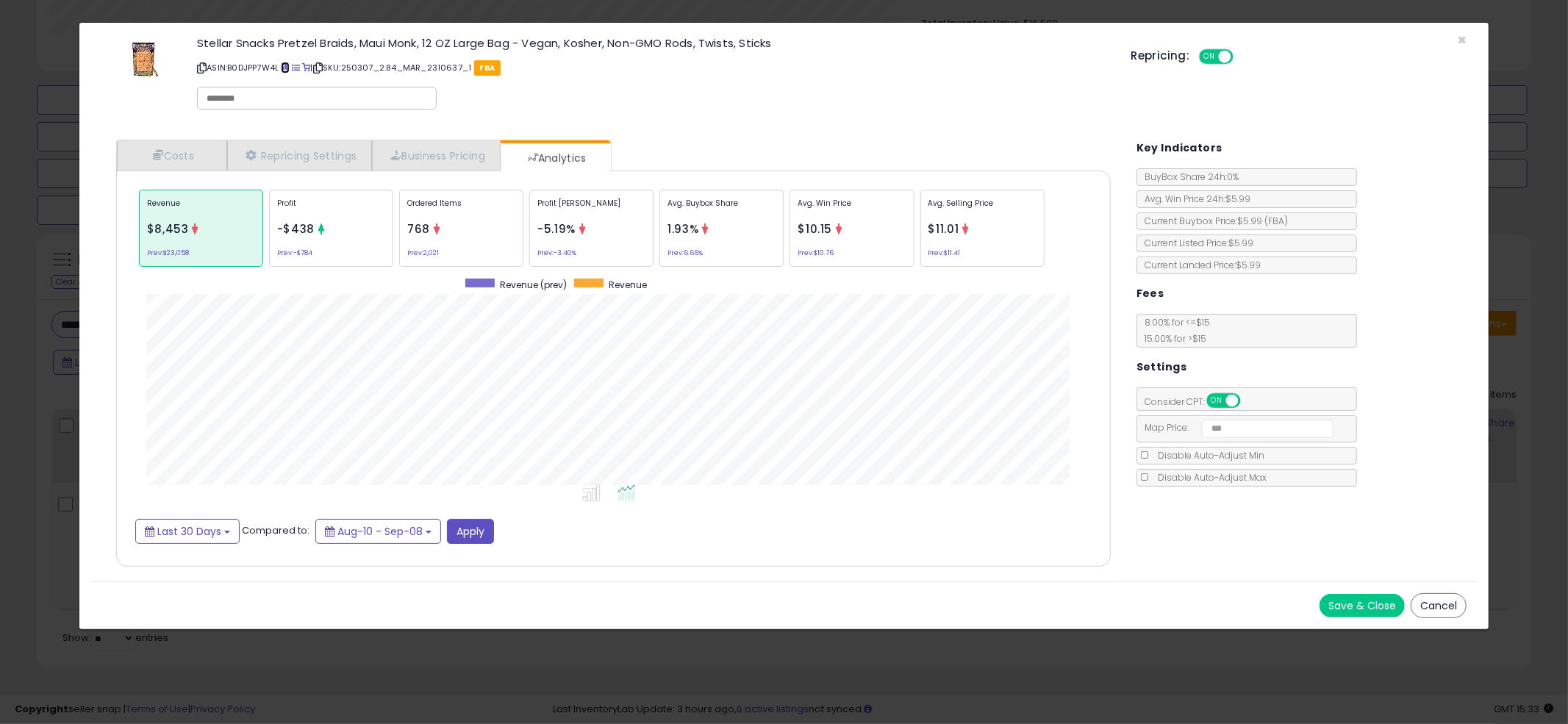
click at [288, 69] on span at bounding box center [284, 68] width 8 height 8
click at [307, 157] on link "Repricing Settings" at bounding box center [299, 155] width 146 height 30
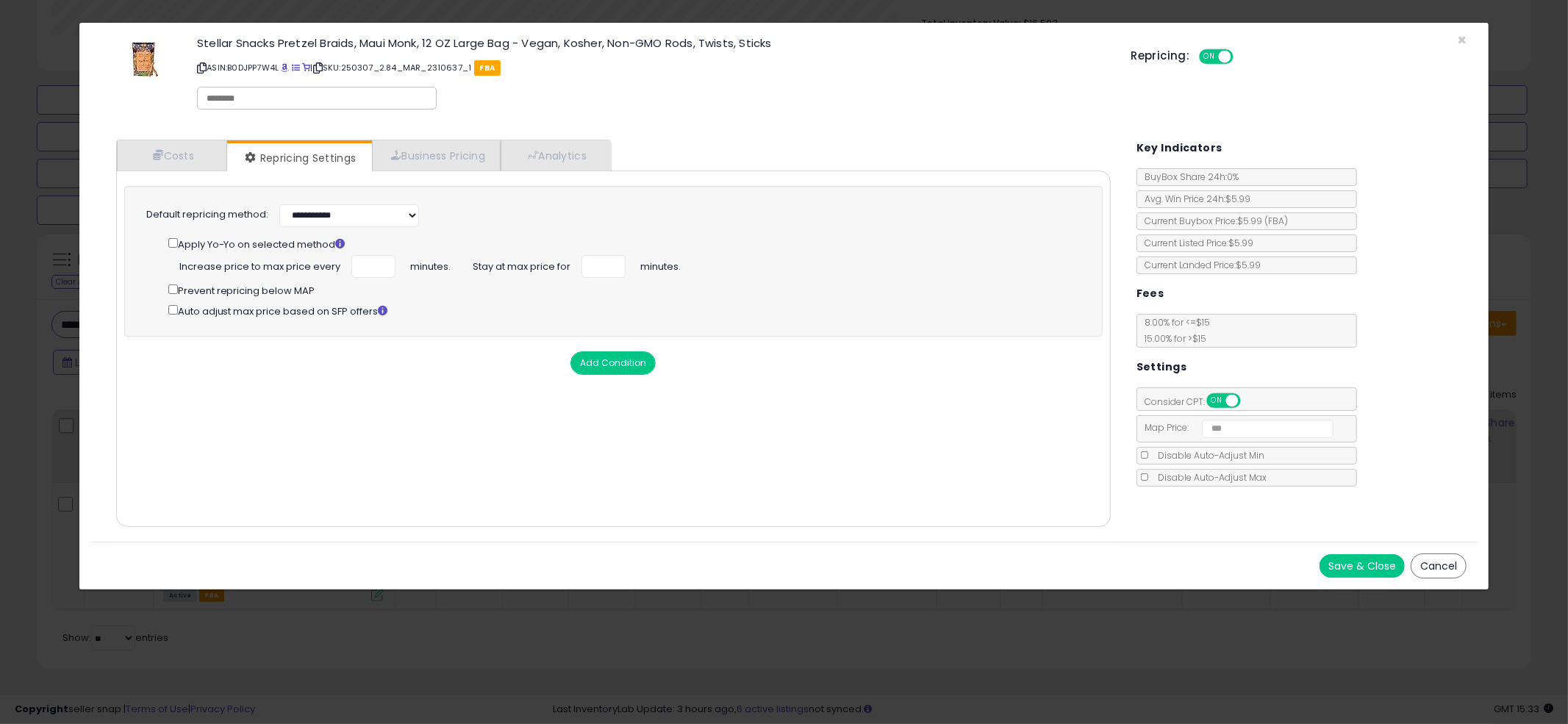
click at [1225, 397] on span "ON" at bounding box center [1217, 401] width 19 height 12
click at [1354, 567] on button "Save & Close" at bounding box center [1361, 566] width 85 height 23
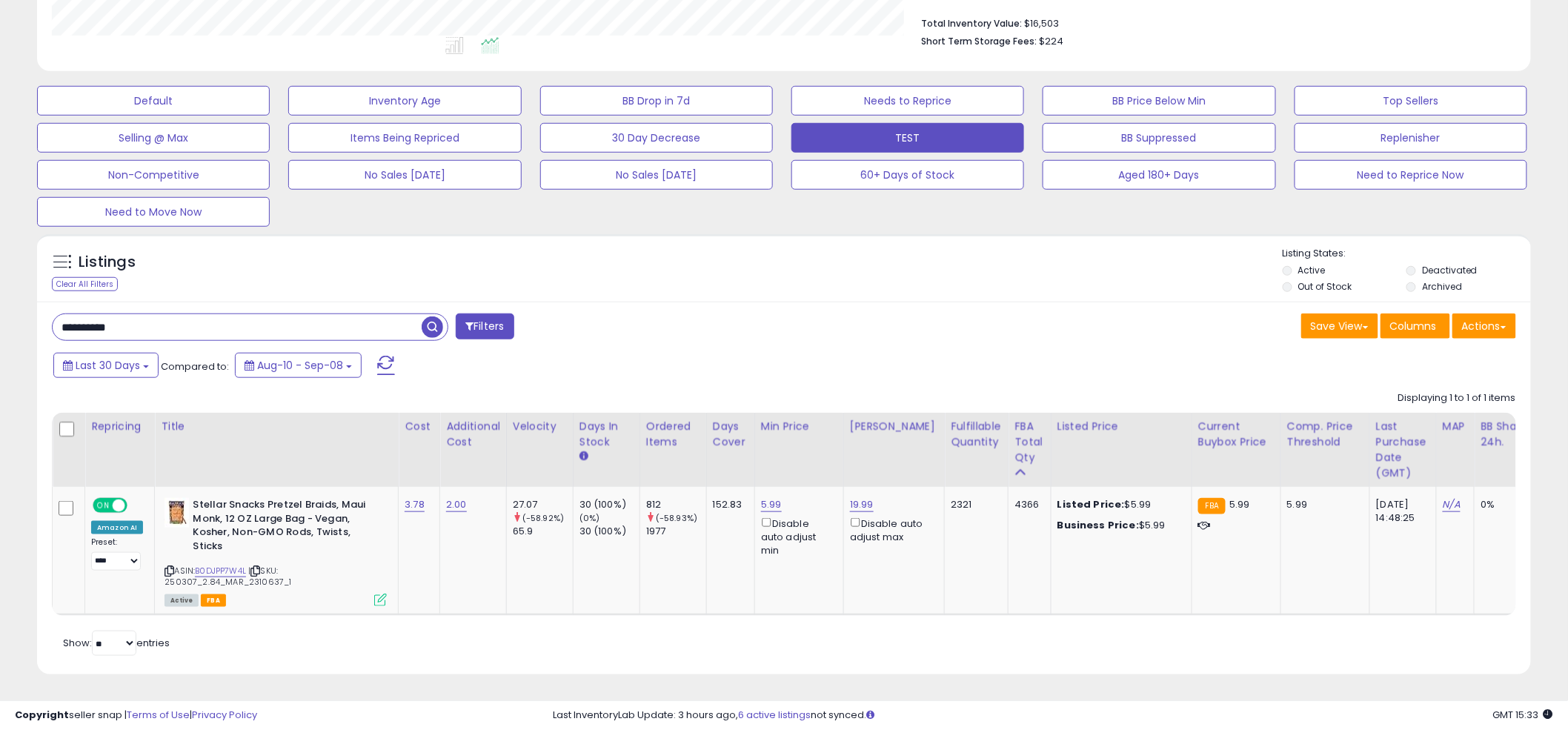
scroll to position [740930, 740159]
click at [776, 336] on div "**********" at bounding box center [784, 488] width 1494 height 372
paste input "text"
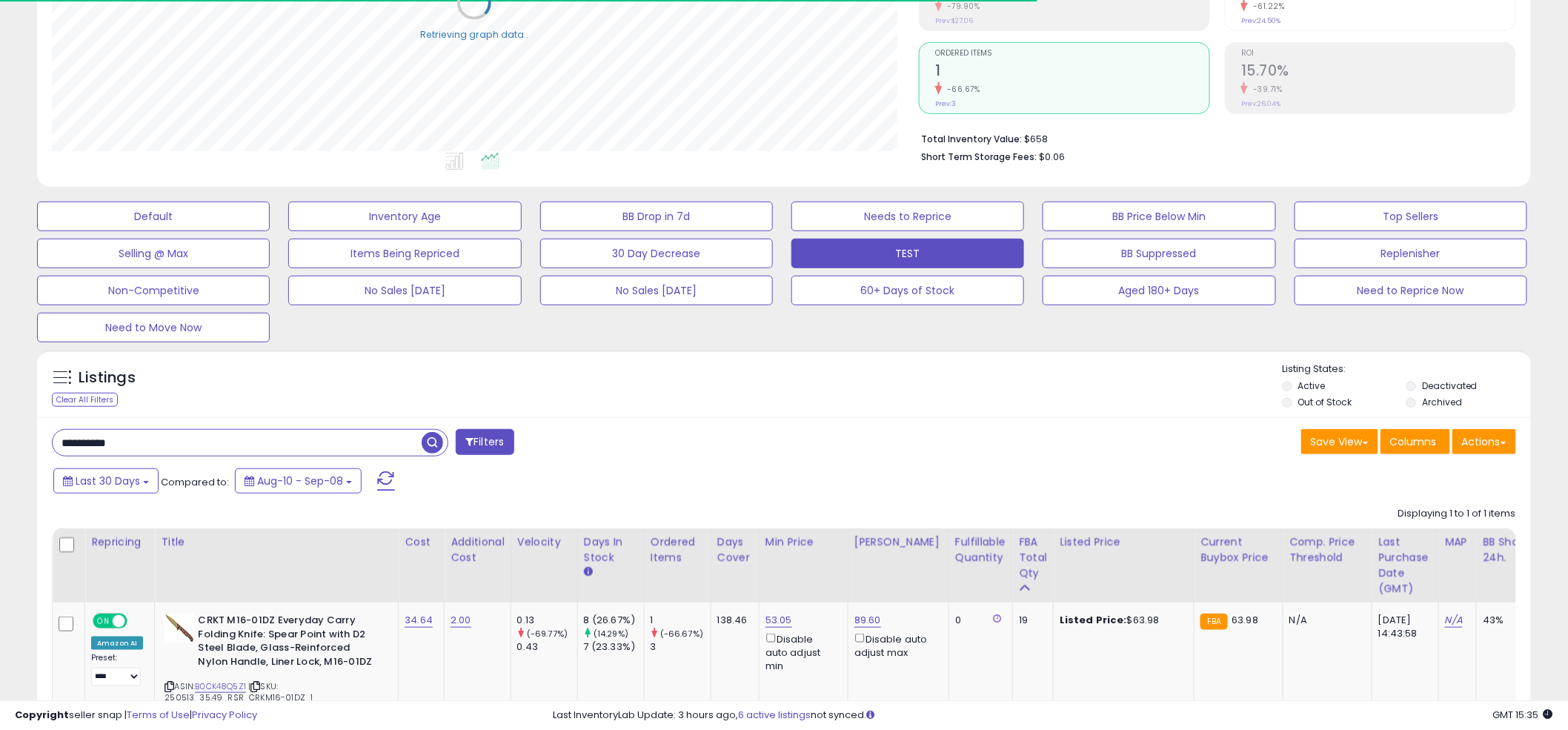
click at [815, 401] on div "Listings Clear All Filters Listing States:" at bounding box center [784, 387] width 1494 height 50
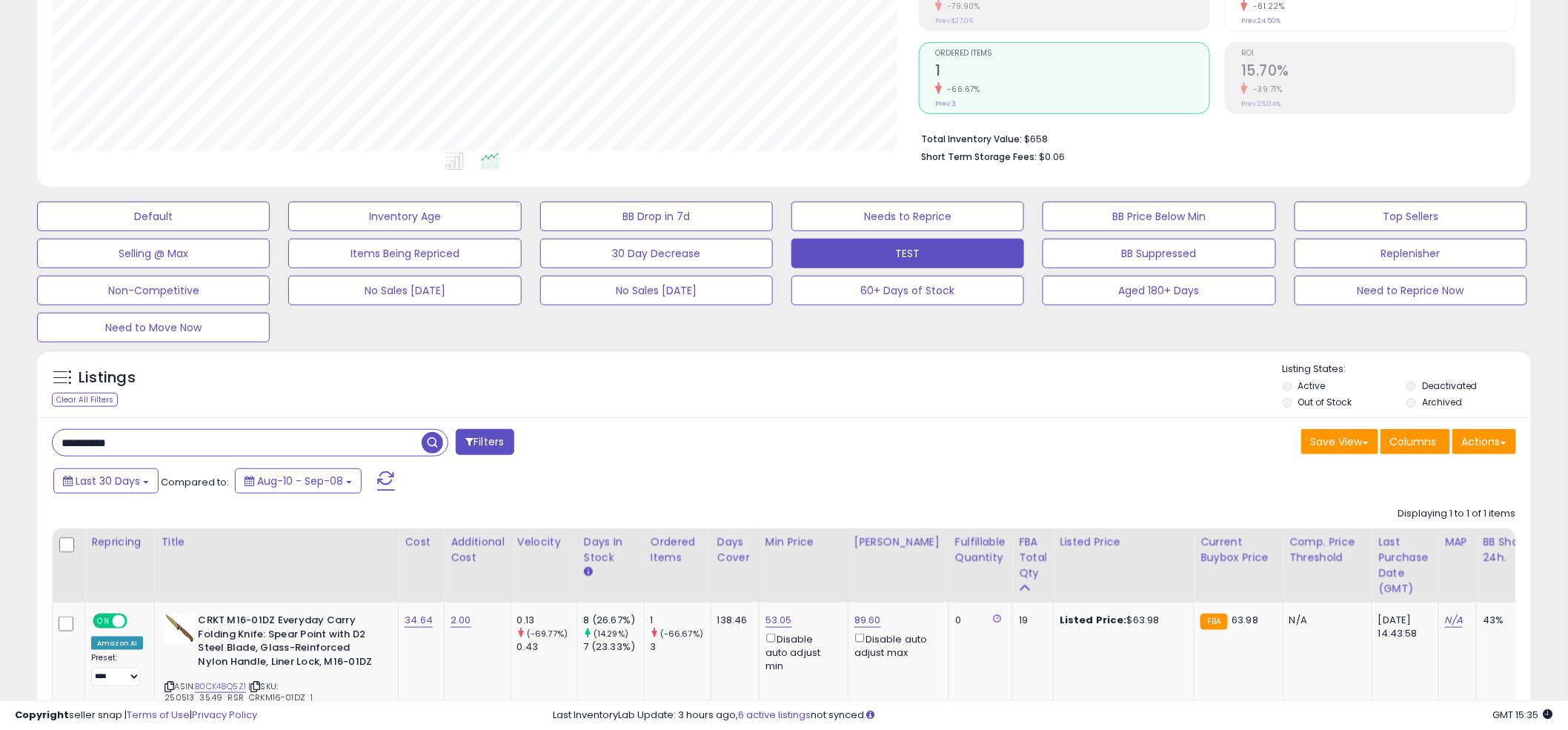
scroll to position [304, 867]
click at [770, 404] on div "Listings Clear All Filters Listing States:" at bounding box center [784, 387] width 1494 height 50
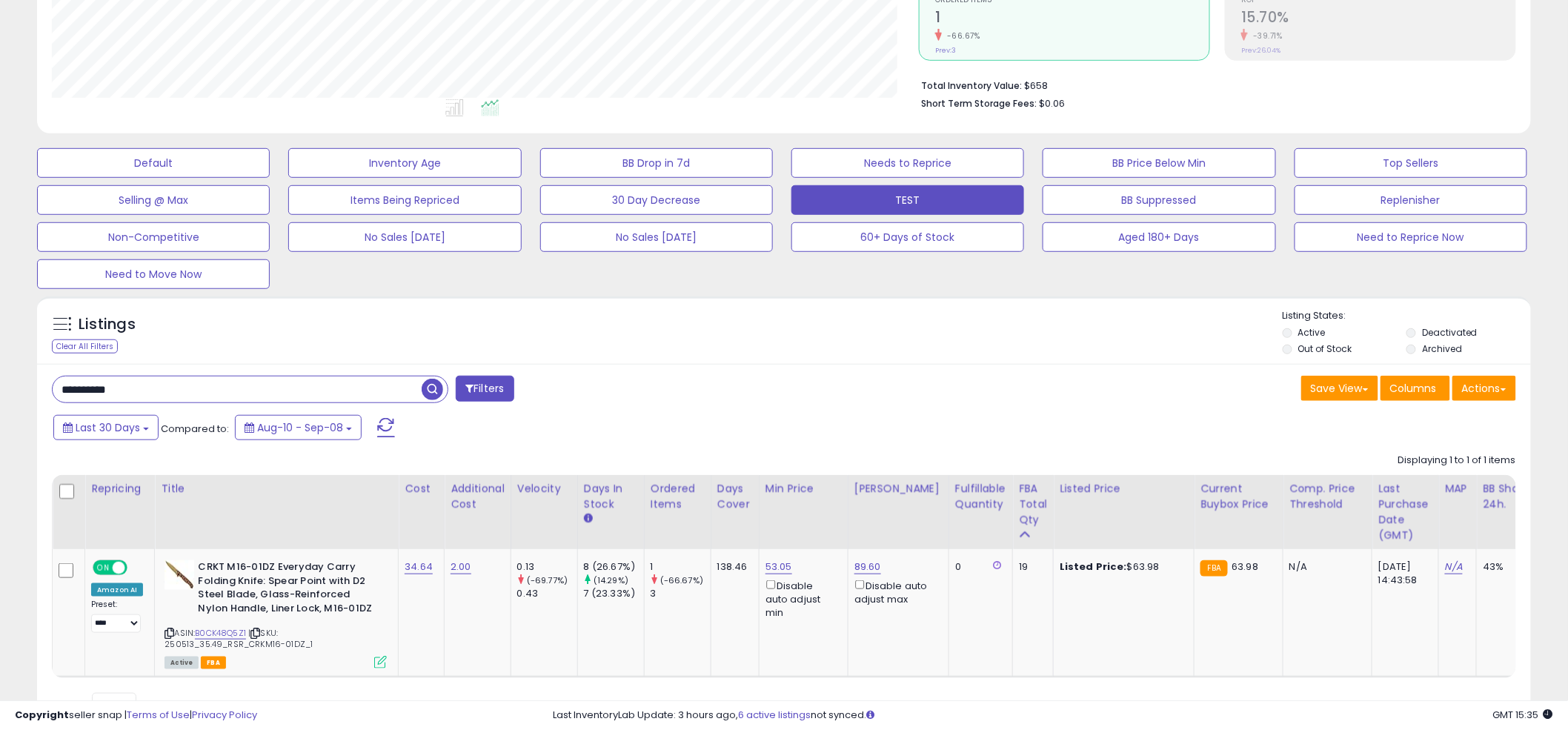
scroll to position [350, 0]
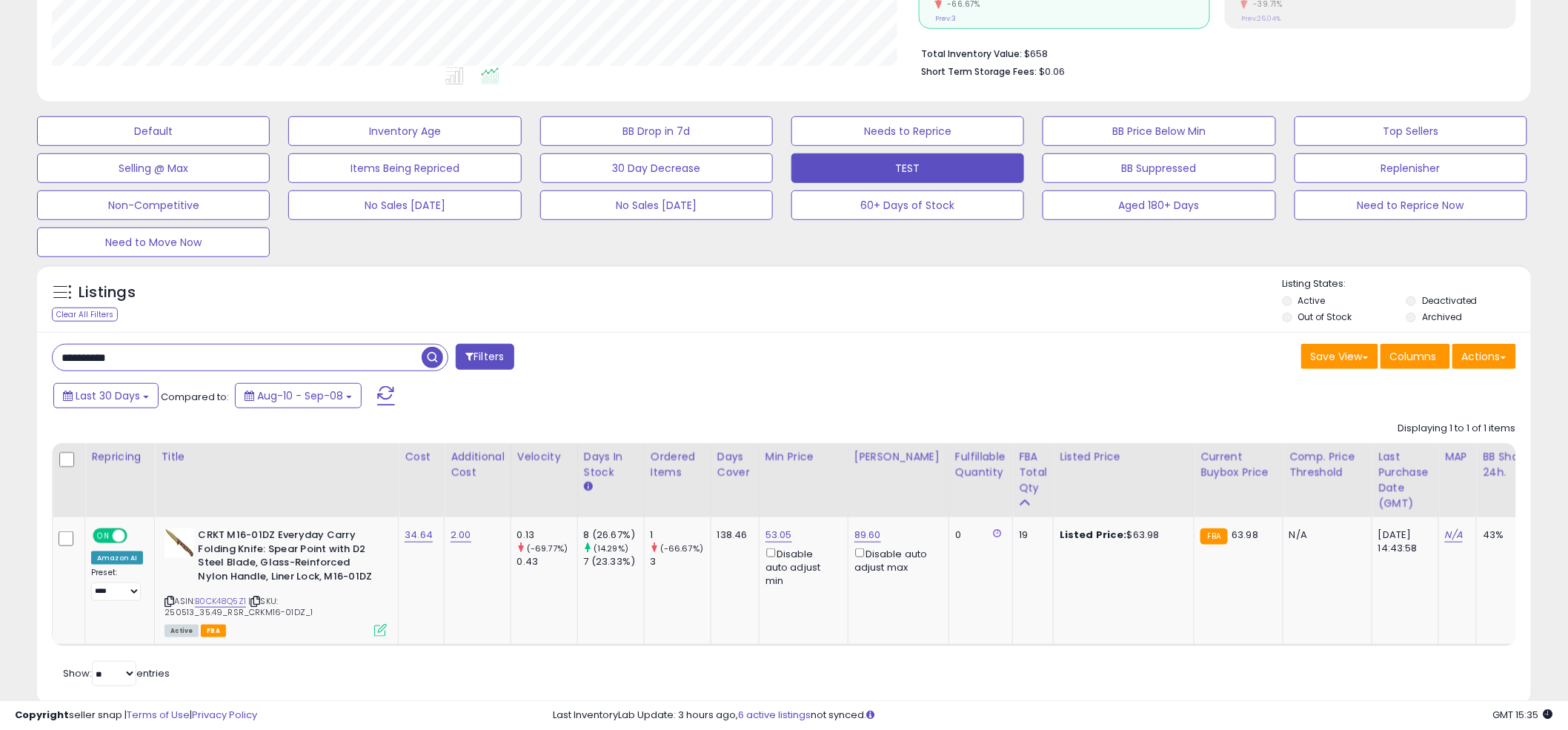
click at [774, 299] on div "Listings Clear All Filters Listing States:" at bounding box center [784, 303] width 1494 height 50
drag, startPoint x: 242, startPoint y: 614, endPoint x: 288, endPoint y: 615, distance: 46.0
click at [295, 616] on span "| SKU: 250513_35.49_RSR_CRKM16-01DZ_1" at bounding box center [238, 606] width 148 height 22
copy span "CRKM16-01DZ"
click at [268, 355] on input "**********" at bounding box center [237, 358] width 369 height 26
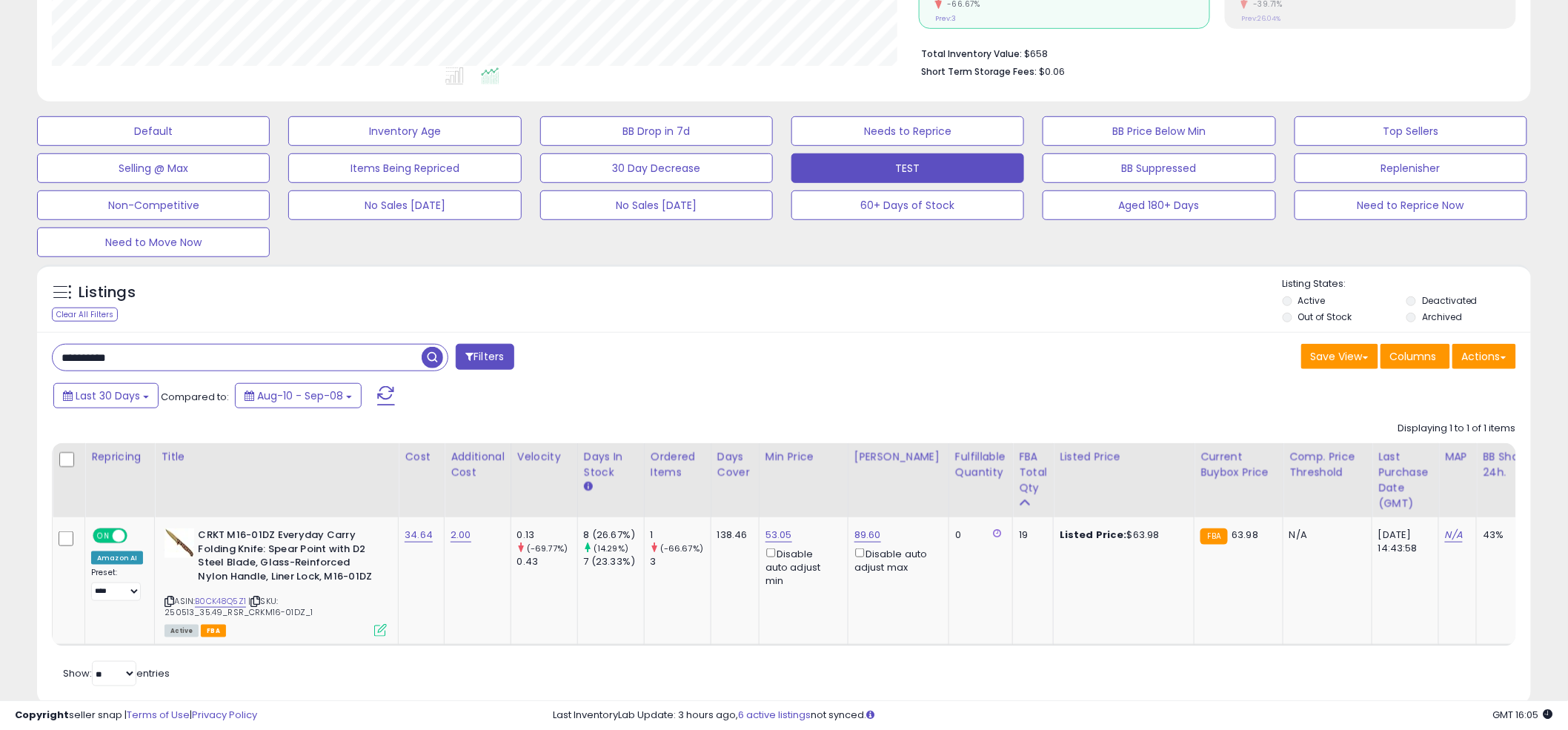
click at [268, 355] on input "**********" at bounding box center [237, 358] width 369 height 26
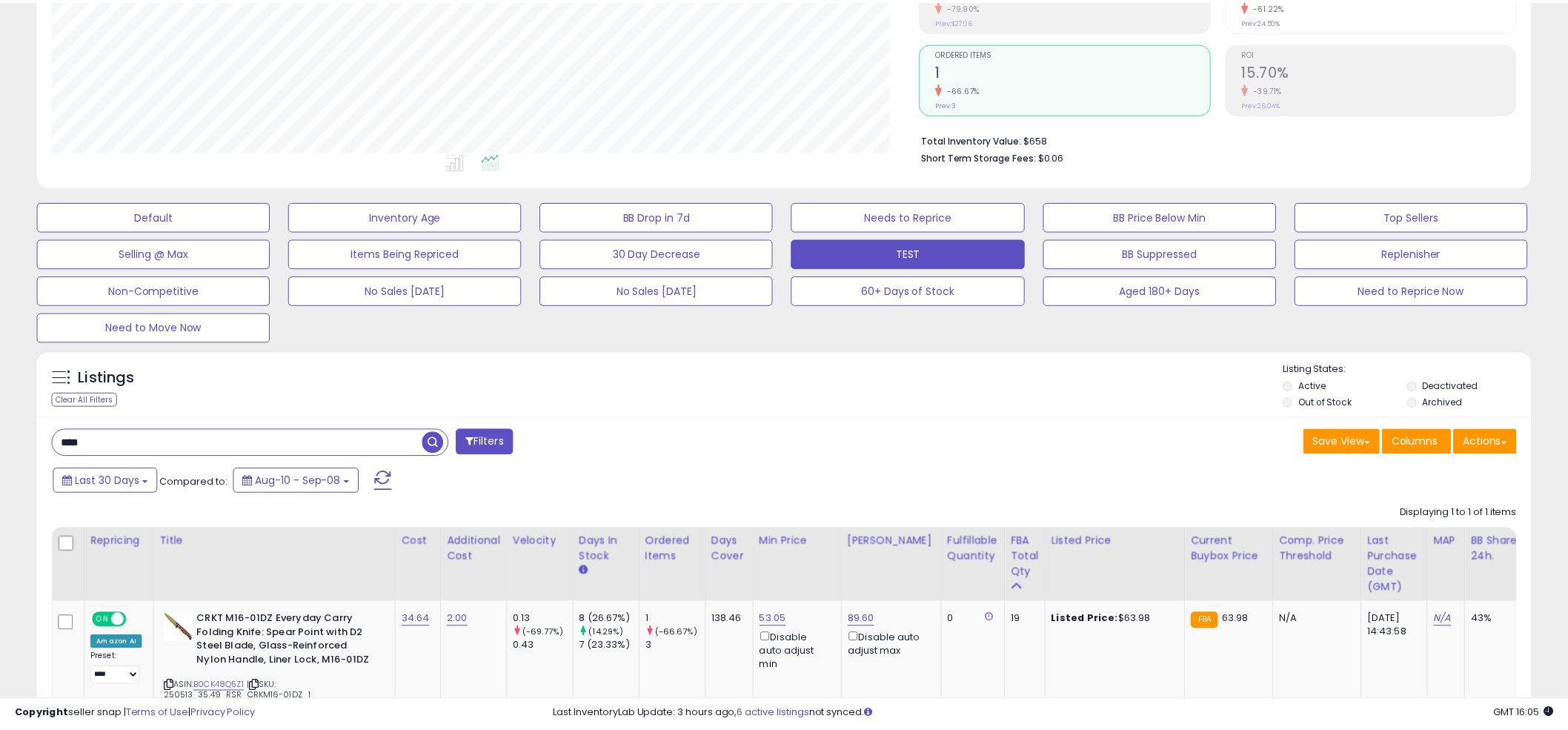
scroll to position [304, 875]
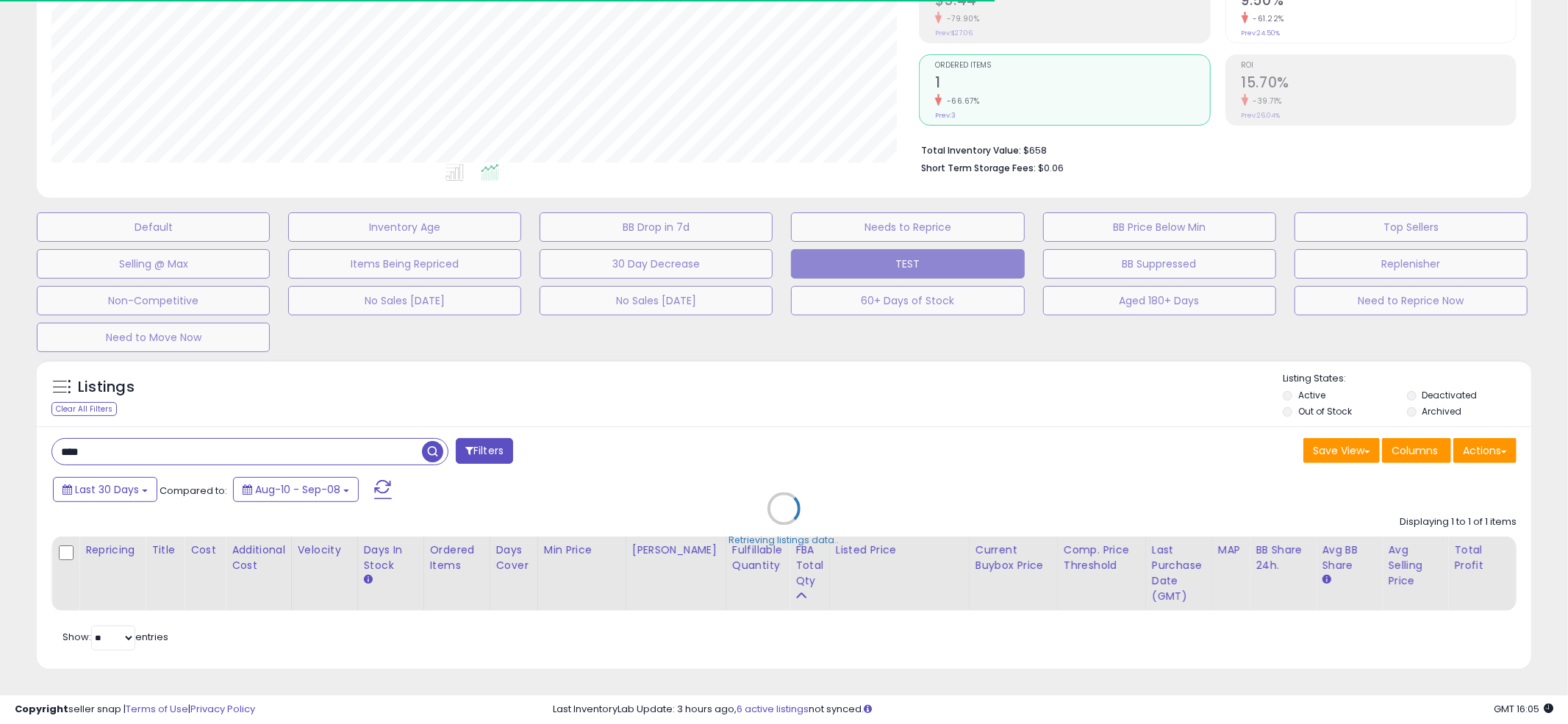
click at [770, 373] on div "Retrieving listings data.." at bounding box center [784, 520] width 1517 height 335
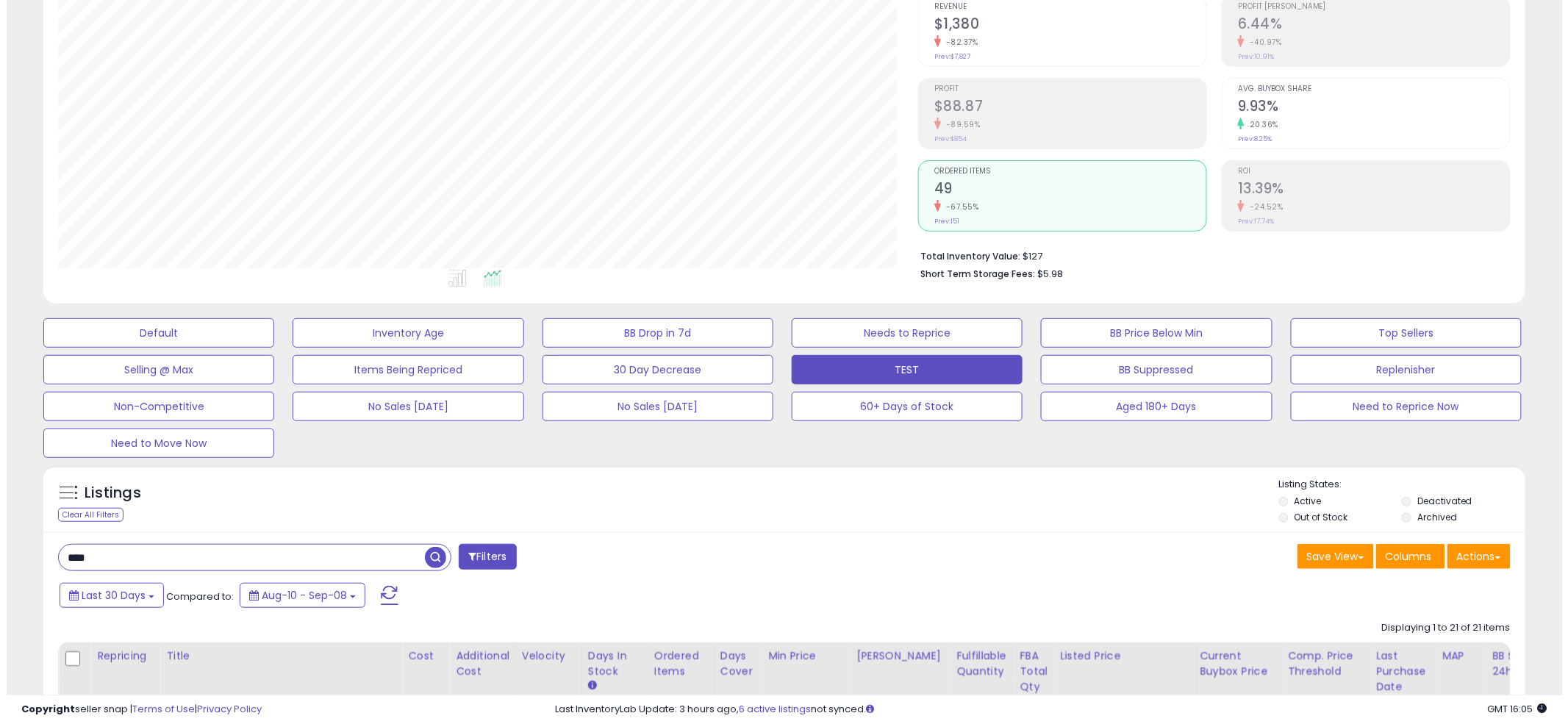
scroll to position [146, 0]
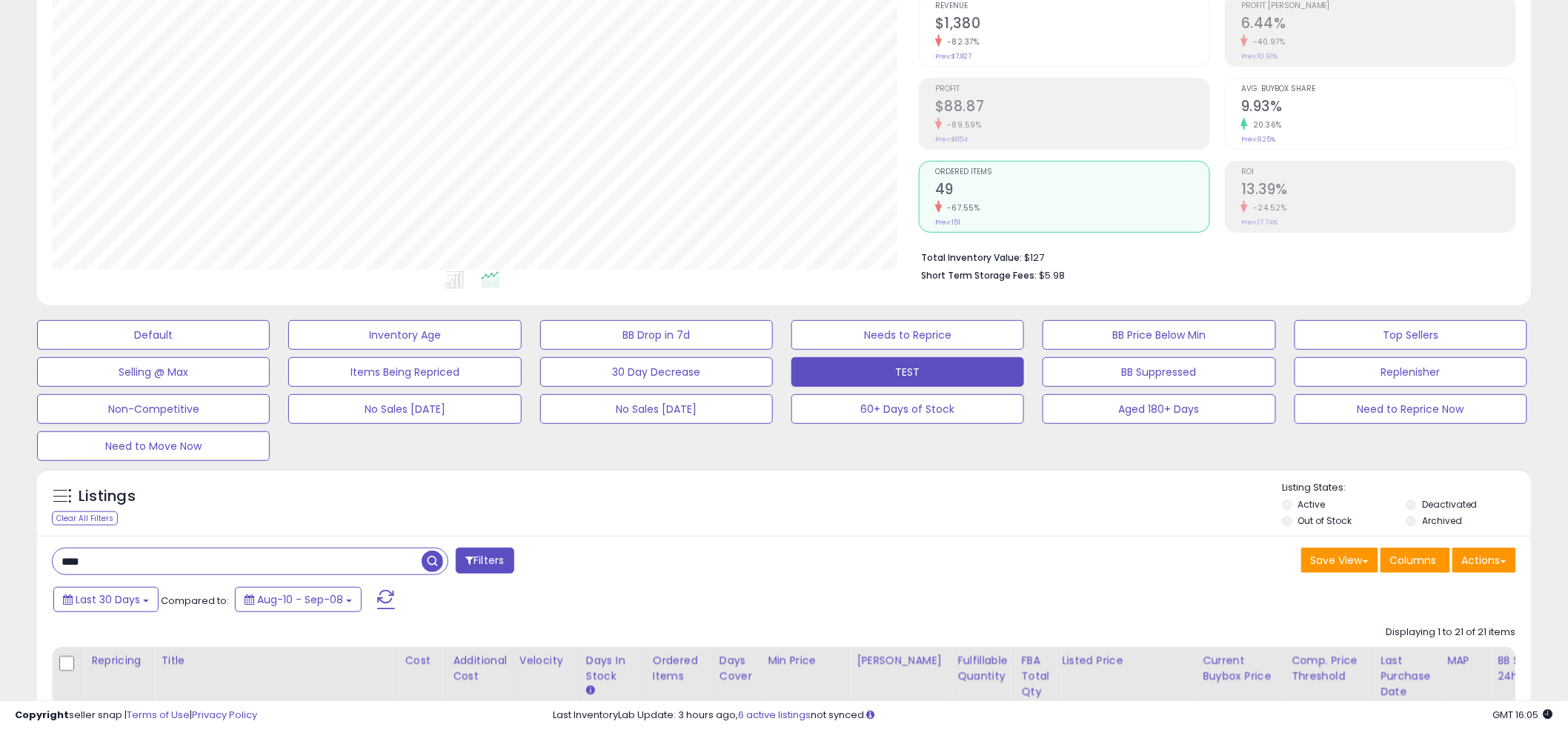
drag, startPoint x: 62, startPoint y: 567, endPoint x: 68, endPoint y: 556, distance: 12.5
click at [62, 567] on input "****" at bounding box center [237, 561] width 369 height 26
type input "*********"
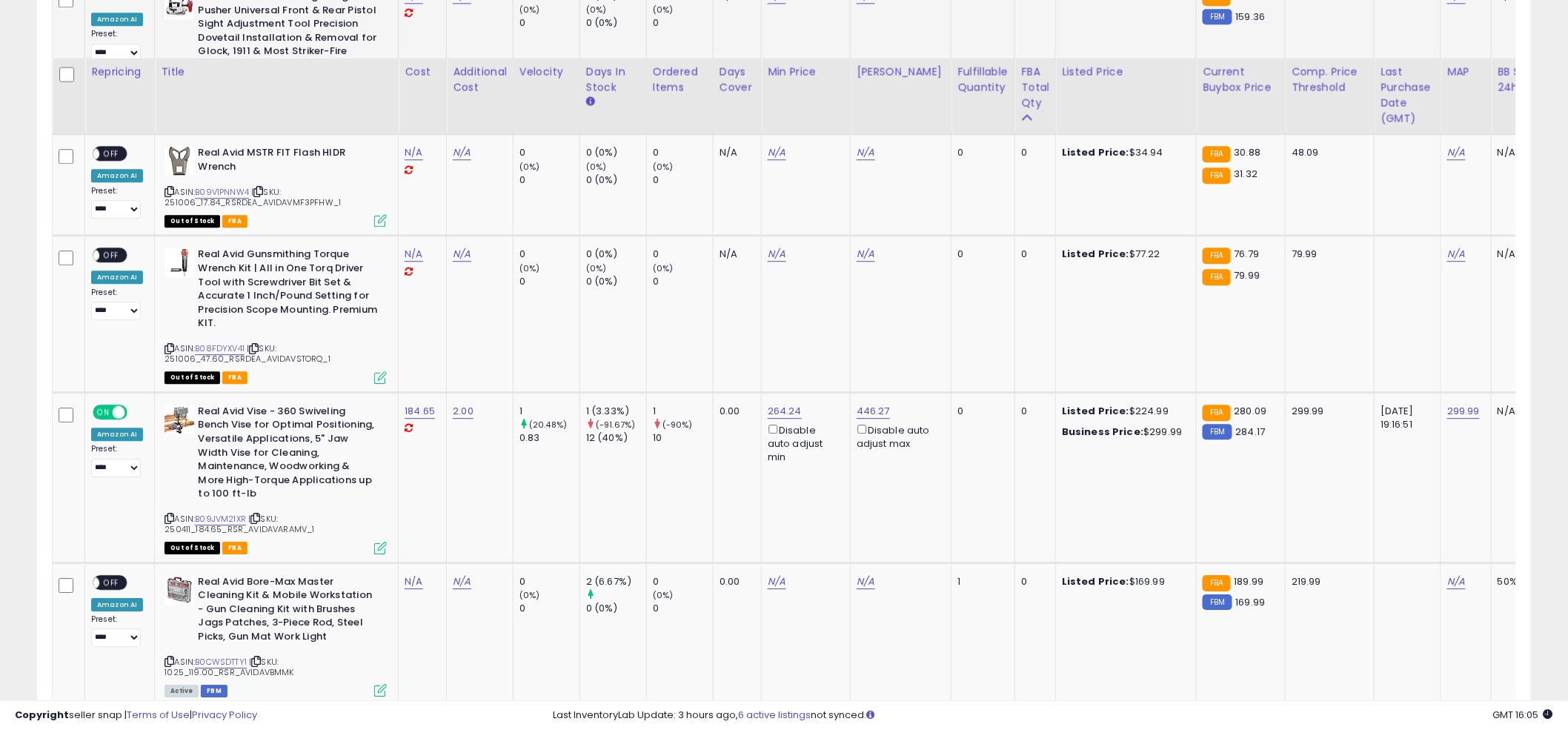
scroll to position [1677, 0]
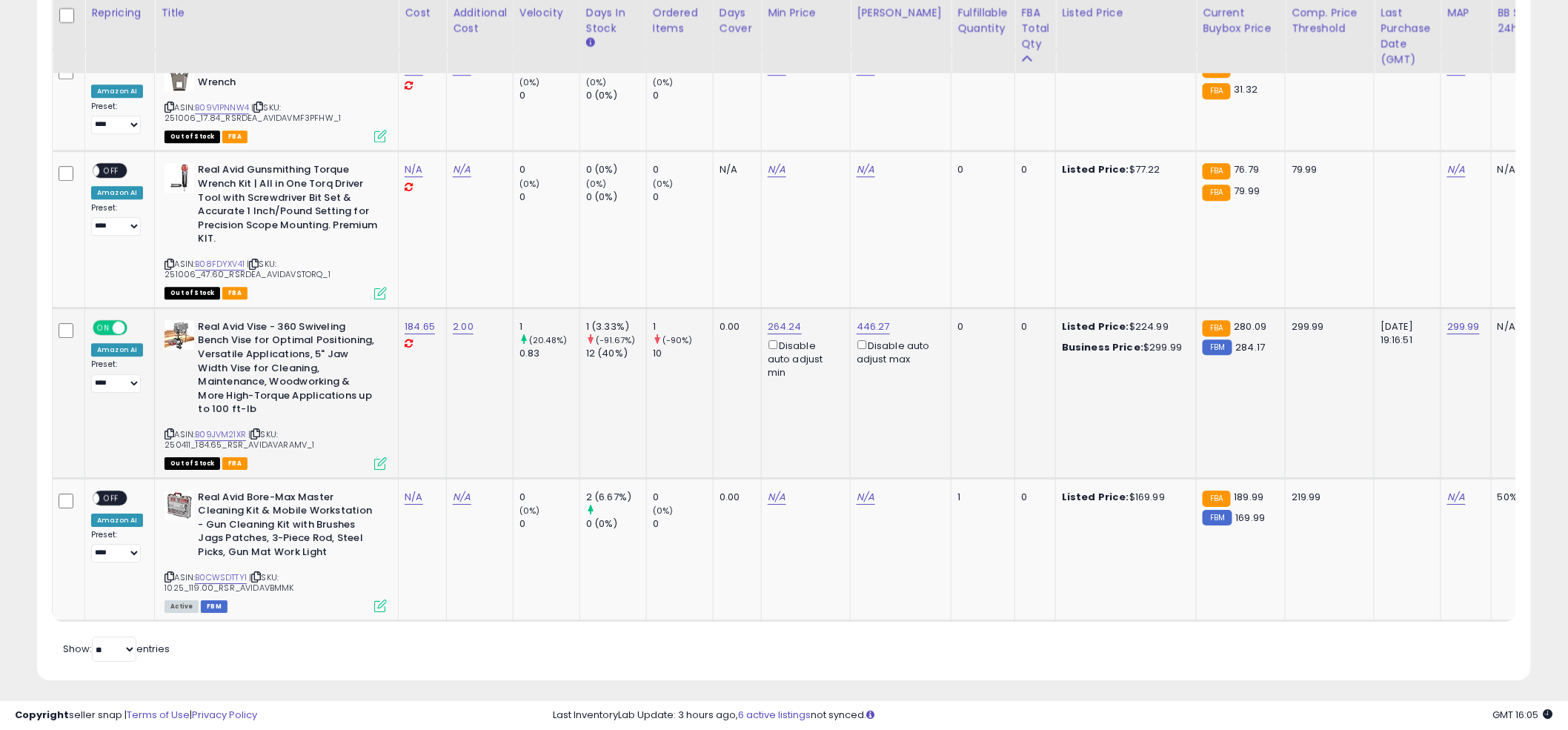
drag, startPoint x: 803, startPoint y: 434, endPoint x: 812, endPoint y: 436, distance: 9.2
click at [807, 435] on td "264.24 Disable auto adjust min" at bounding box center [806, 392] width 89 height 171
click at [779, 414] on td "264.24 Disable auto adjust min" at bounding box center [806, 392] width 89 height 171
click at [167, 573] on icon at bounding box center [169, 577] width 9 height 8
click at [791, 272] on td "N/A" at bounding box center [806, 229] width 89 height 156
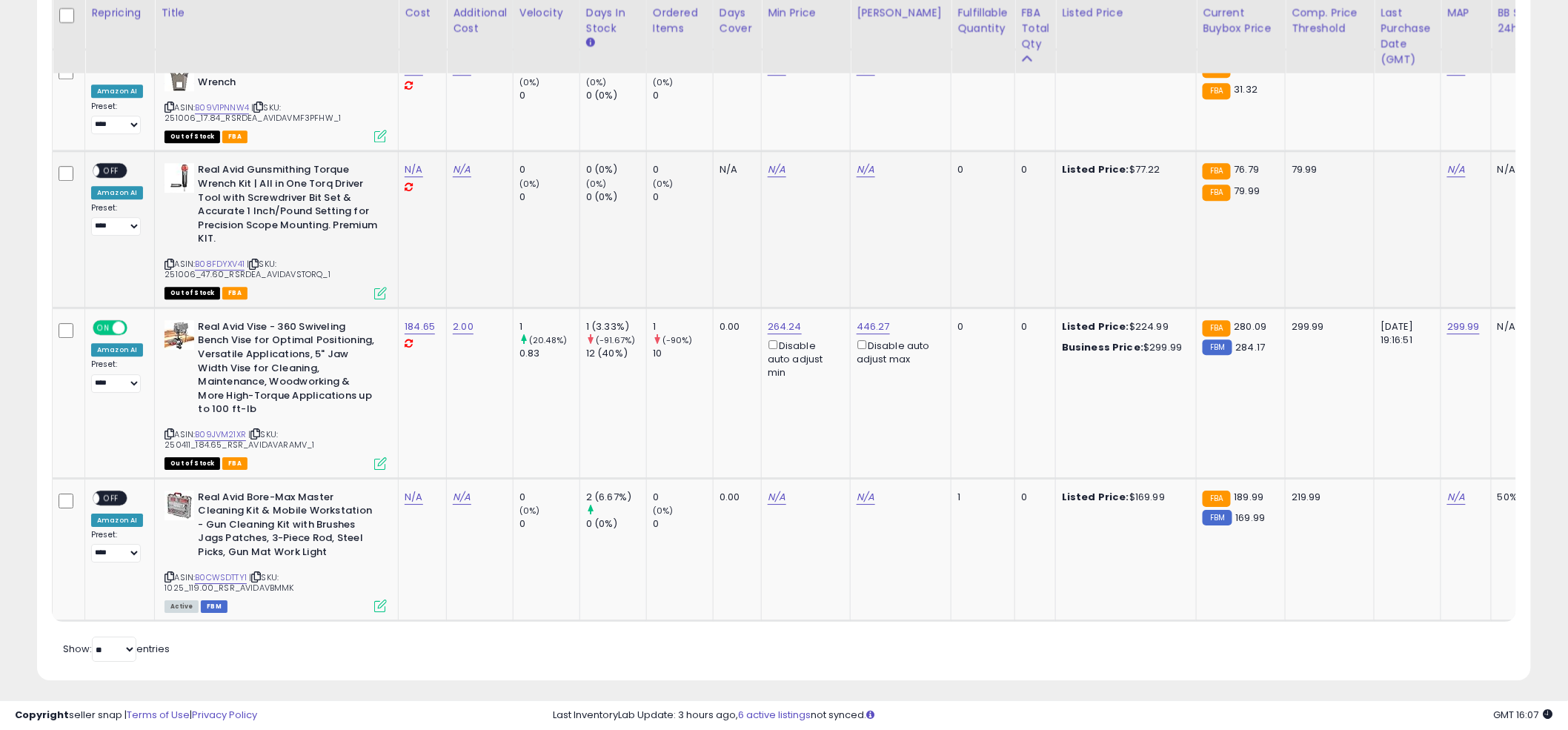
click at [795, 230] on td "N/A" at bounding box center [806, 229] width 89 height 156
click at [776, 243] on td "N/A" at bounding box center [806, 229] width 89 height 156
click at [763, 246] on td "N/A" at bounding box center [806, 229] width 89 height 156
